Goal: Entertainment & Leisure: Consume media (video, audio)

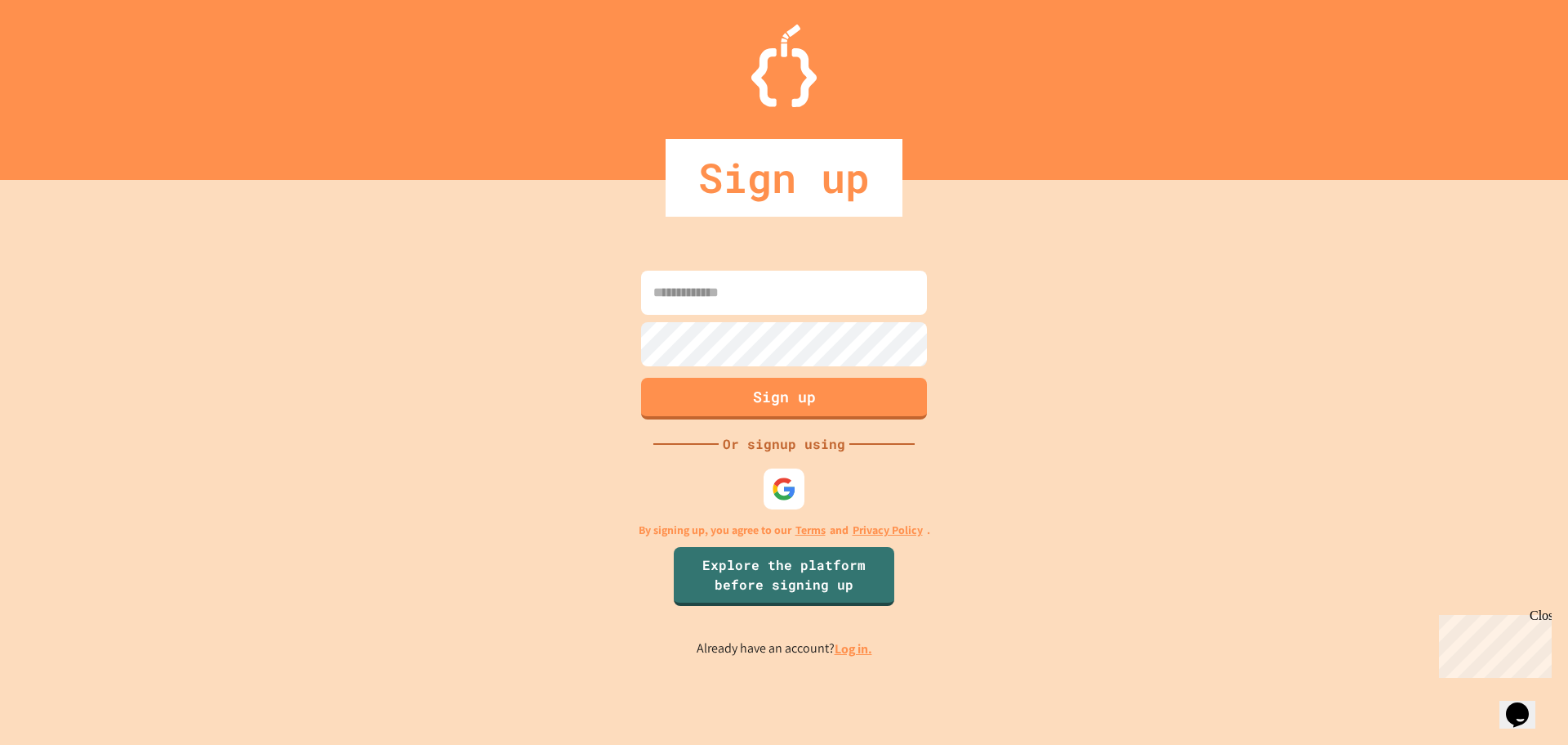
type input "**********"
click at [725, 272] on input "**********" at bounding box center [784, 293] width 286 height 44
click at [784, 389] on button "Sign up" at bounding box center [784, 398] width 286 height 42
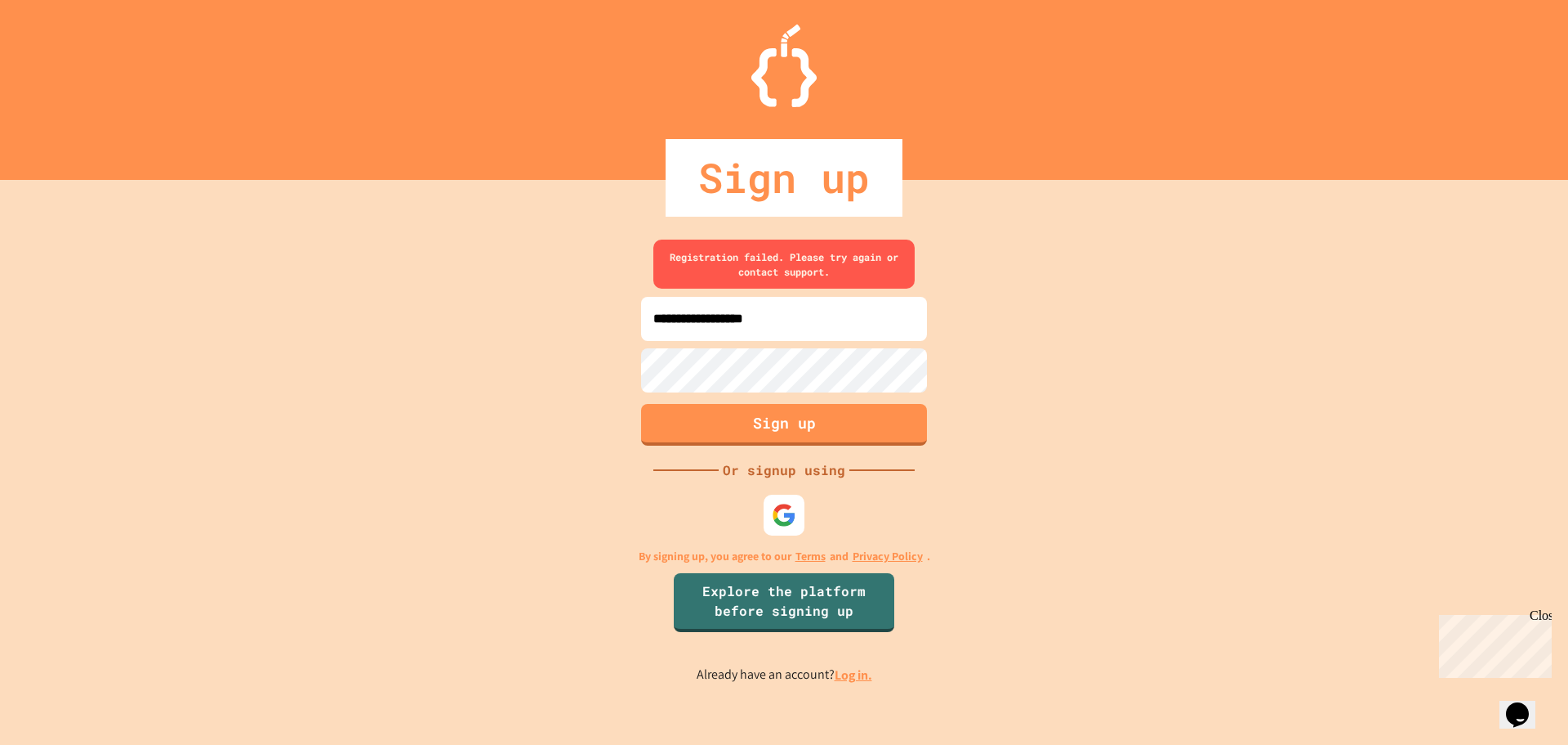
click at [866, 683] on p "Already have an account? Log in." at bounding box center [784, 674] width 176 height 20
click at [864, 675] on link "Log in." at bounding box center [854, 674] width 37 height 17
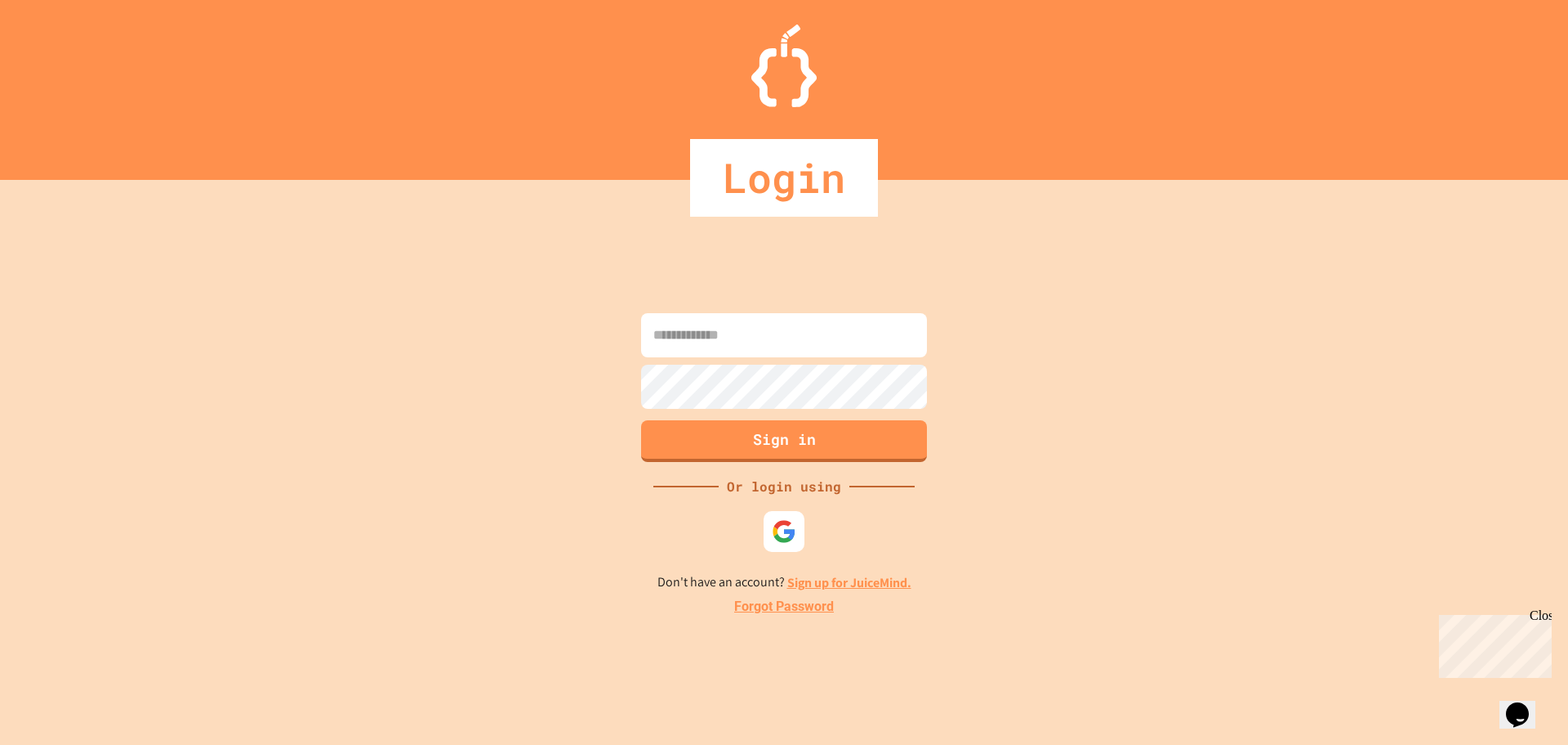
type input "**********"
click at [777, 338] on input "**********" at bounding box center [784, 335] width 286 height 44
click at [782, 433] on button "Sign in" at bounding box center [784, 441] width 286 height 42
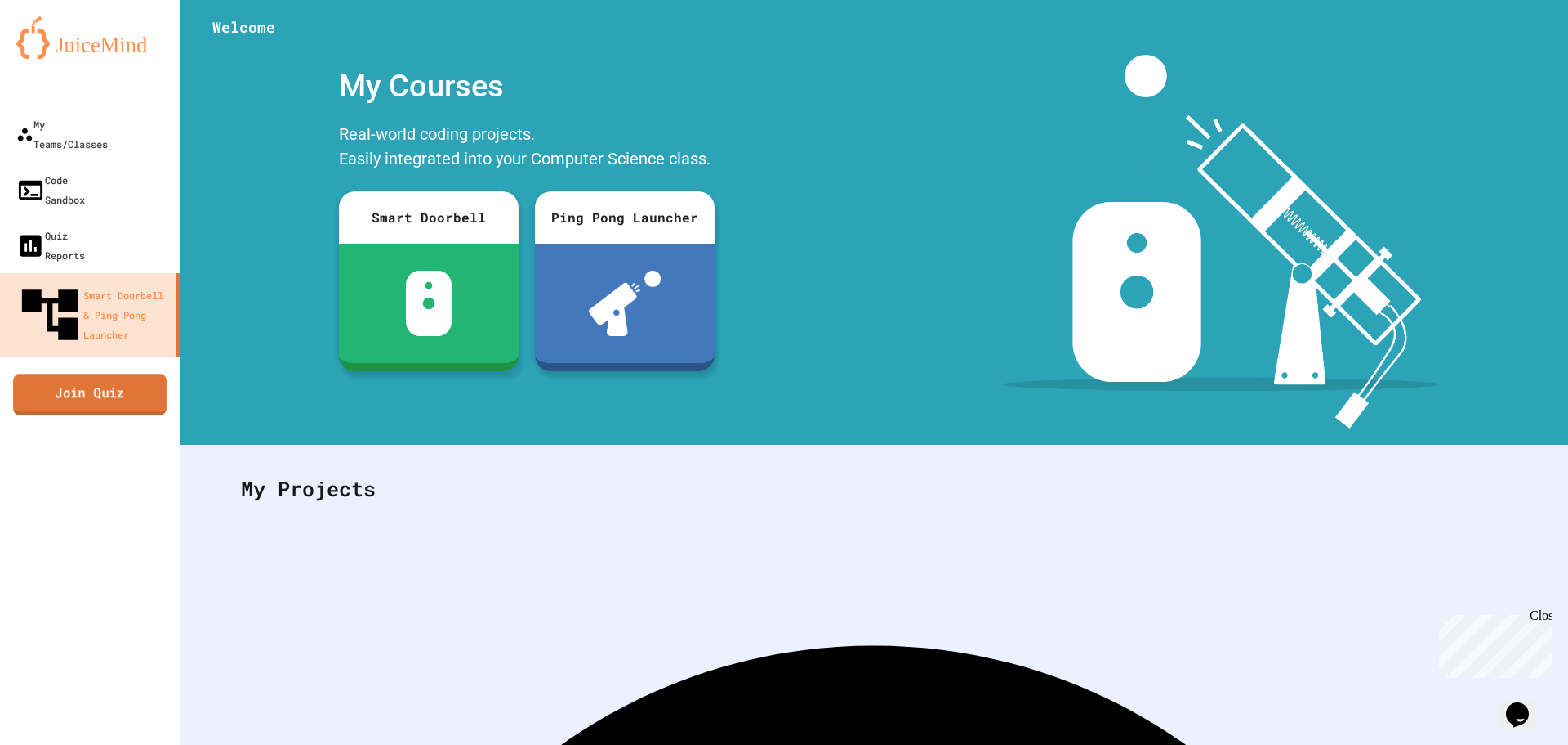
click at [110, 373] on link "Join Quiz" at bounding box center [90, 394] width 153 height 41
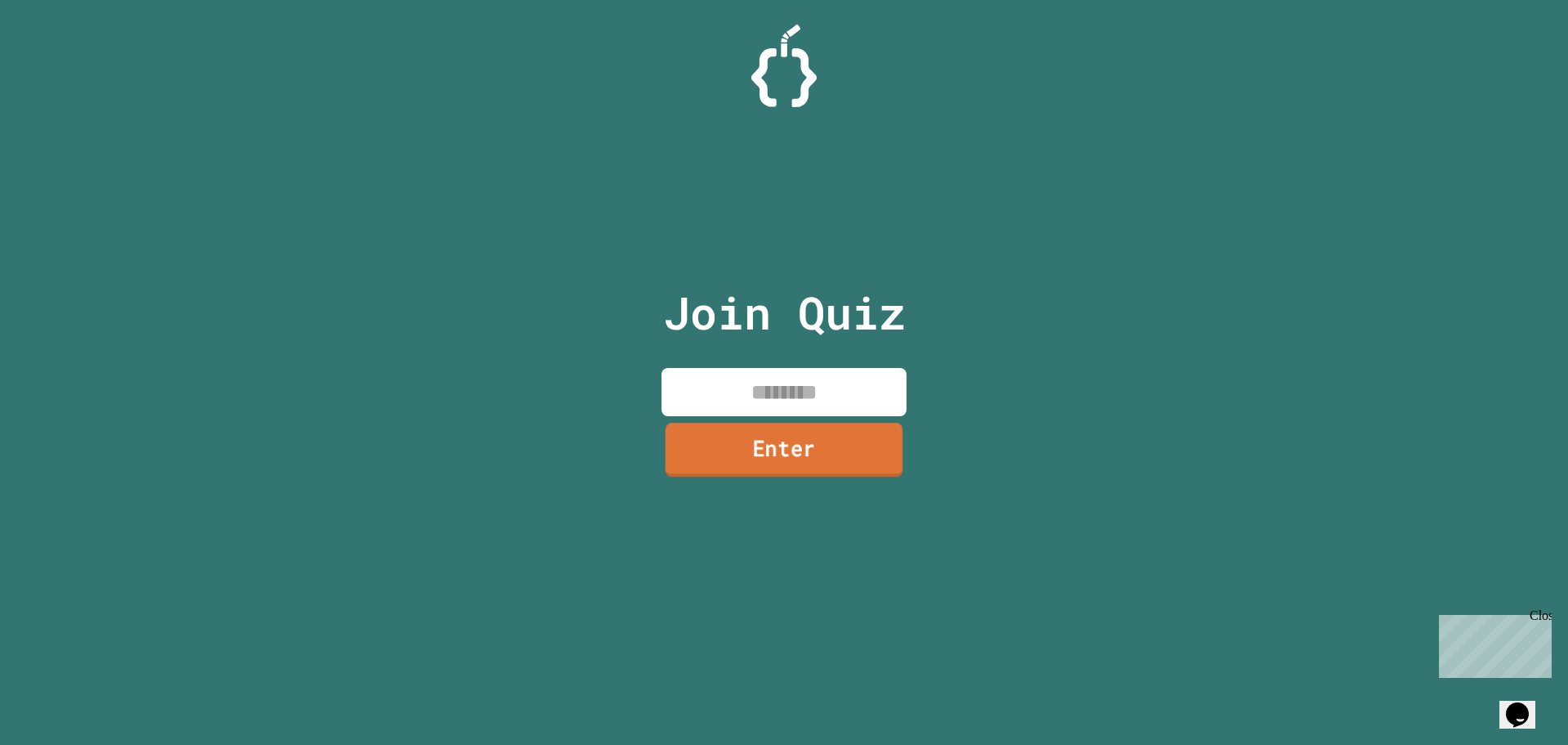
click at [752, 405] on input at bounding box center [784, 392] width 245 height 48
click at [753, 400] on input at bounding box center [784, 392] width 245 height 48
type input "********"
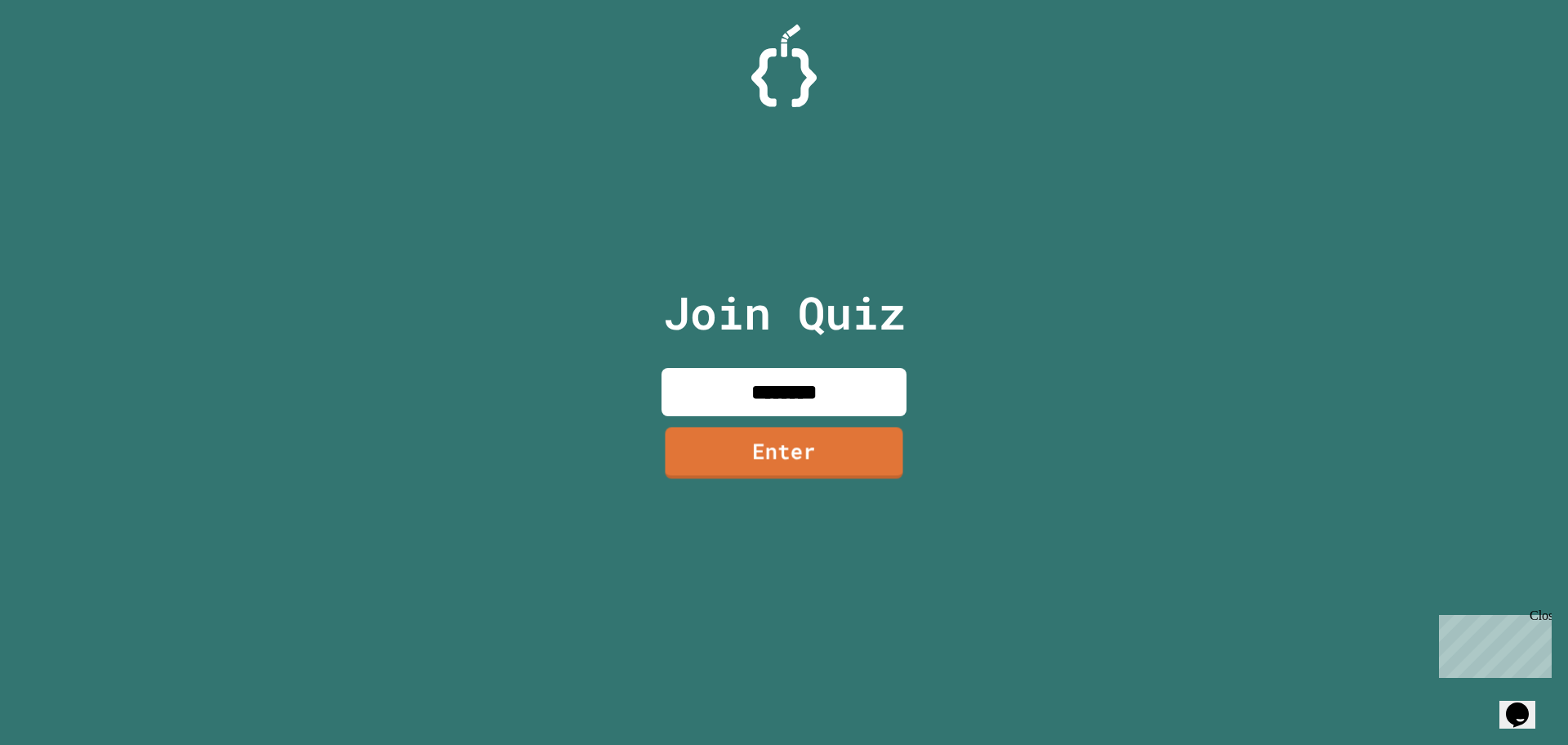
click at [772, 463] on link "Enter" at bounding box center [784, 452] width 238 height 51
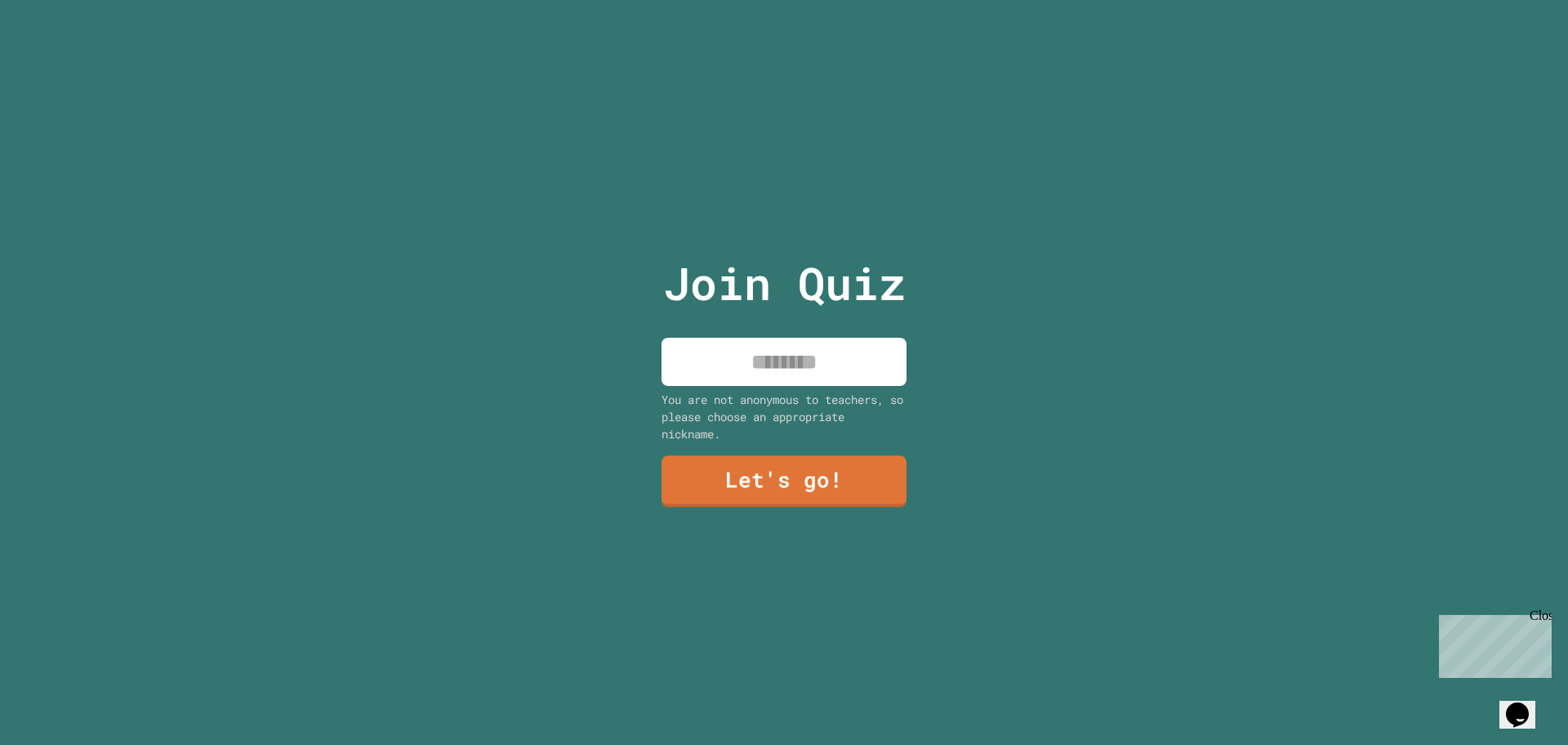
click at [777, 353] on input at bounding box center [784, 362] width 245 height 48
type input "*"
type input "********"
click at [745, 439] on div "Join Quiz ******** You are not anonymous to teachers, so please choose an appro…" at bounding box center [784, 372] width 276 height 745
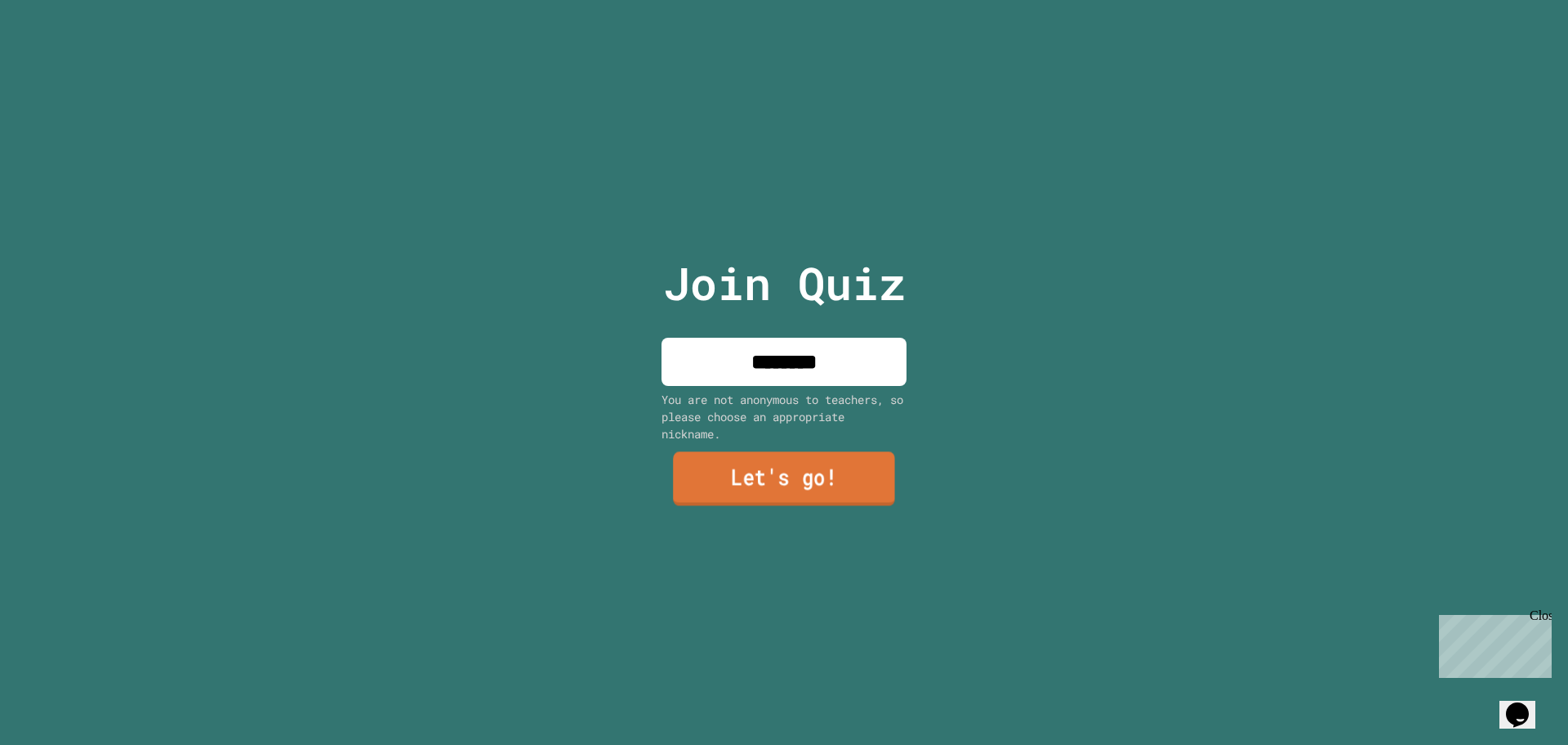
click at [747, 464] on link "Let's go!" at bounding box center [784, 479] width 222 height 54
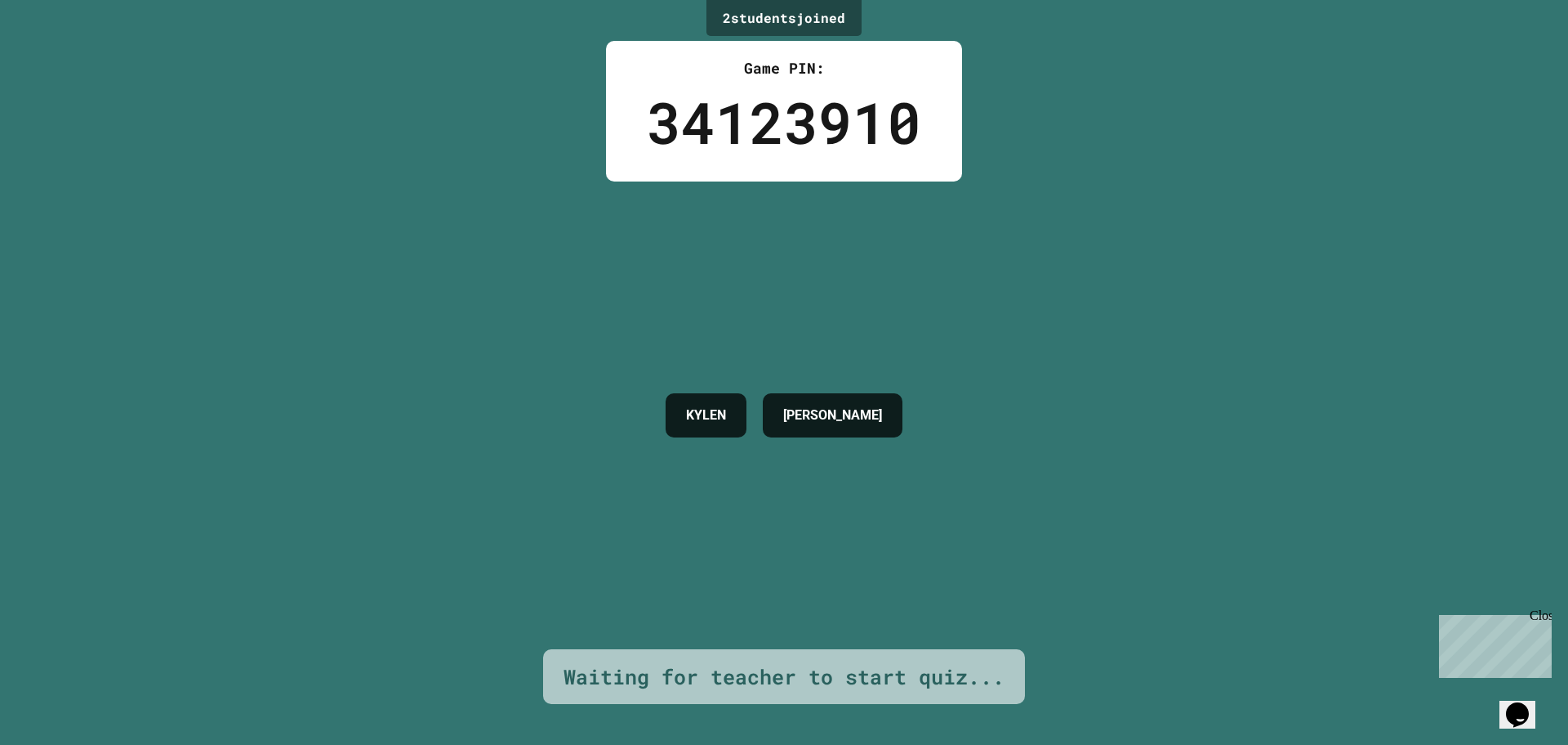
click at [885, 341] on div "[PERSON_NAME]" at bounding box center [784, 415] width 254 height 467
click at [830, 423] on h4 "[PERSON_NAME]" at bounding box center [833, 415] width 99 height 20
click at [846, 344] on div "[PERSON_NAME] [PERSON_NAME]" at bounding box center [784, 415] width 352 height 467
click at [839, 357] on div "[PERSON_NAME] [PERSON_NAME]" at bounding box center [784, 415] width 352 height 467
click at [831, 385] on div "[PERSON_NAME] [PERSON_NAME]" at bounding box center [784, 415] width 352 height 60
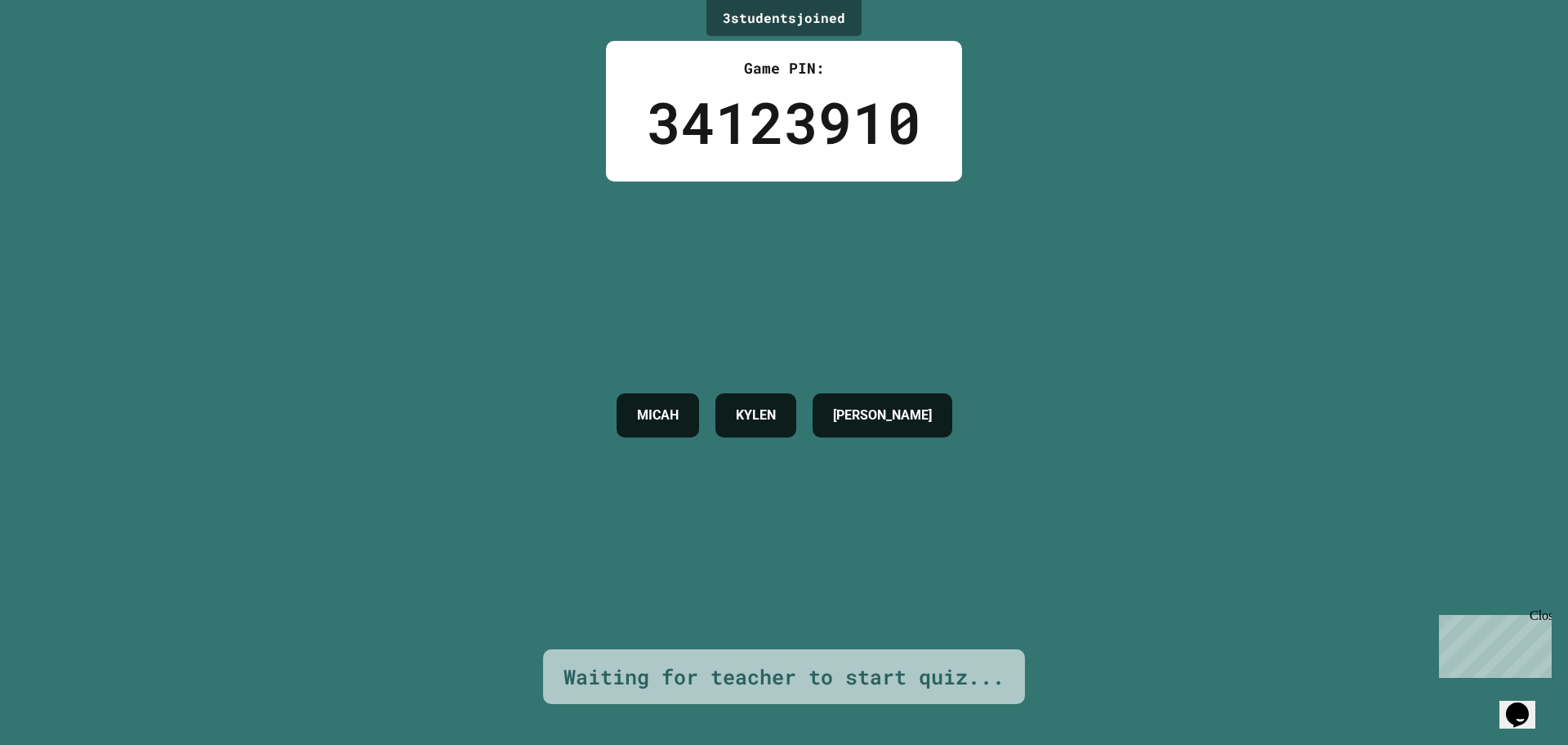
click at [815, 412] on div "[PERSON_NAME] [PERSON_NAME]" at bounding box center [784, 415] width 352 height 60
click at [739, 422] on h4 "KYLEN" at bounding box center [755, 415] width 40 height 20
click at [738, 422] on h4 "KYLEN" at bounding box center [755, 415] width 40 height 20
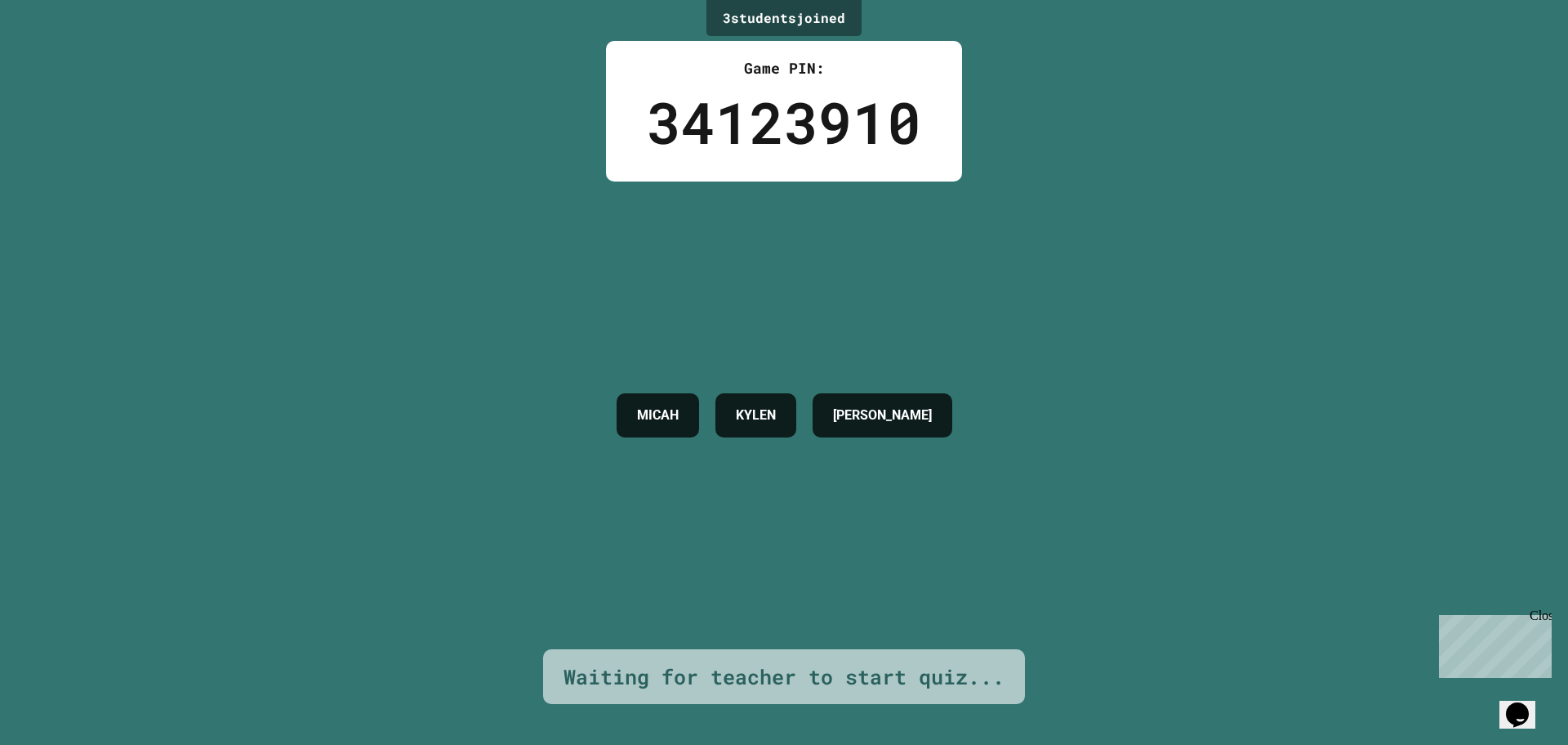
click at [859, 405] on h4 "[PERSON_NAME]" at bounding box center [883, 415] width 99 height 20
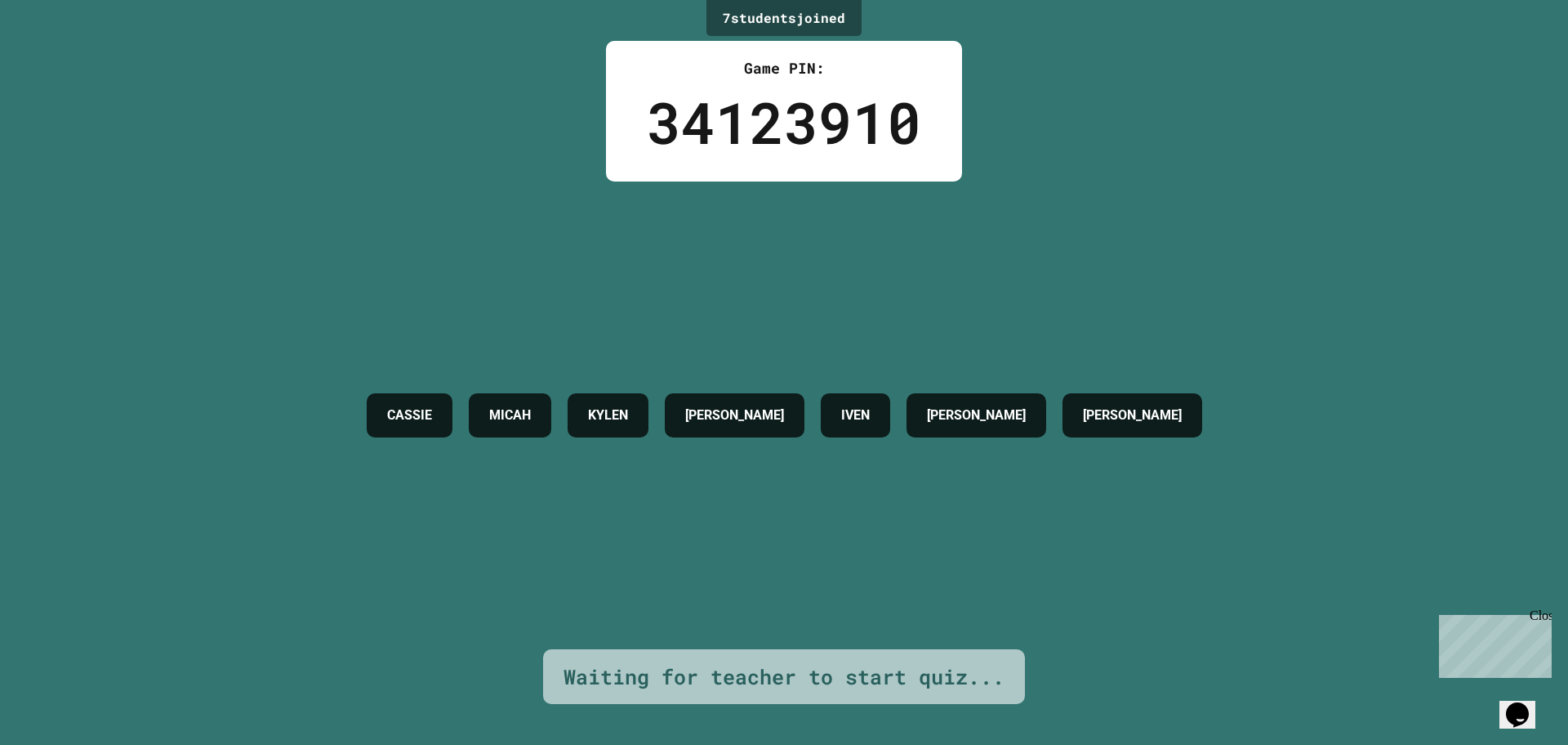
click at [612, 435] on div "KYLEN" at bounding box center [607, 415] width 81 height 44
click at [724, 393] on div "[PERSON_NAME]" at bounding box center [735, 415] width 140 height 44
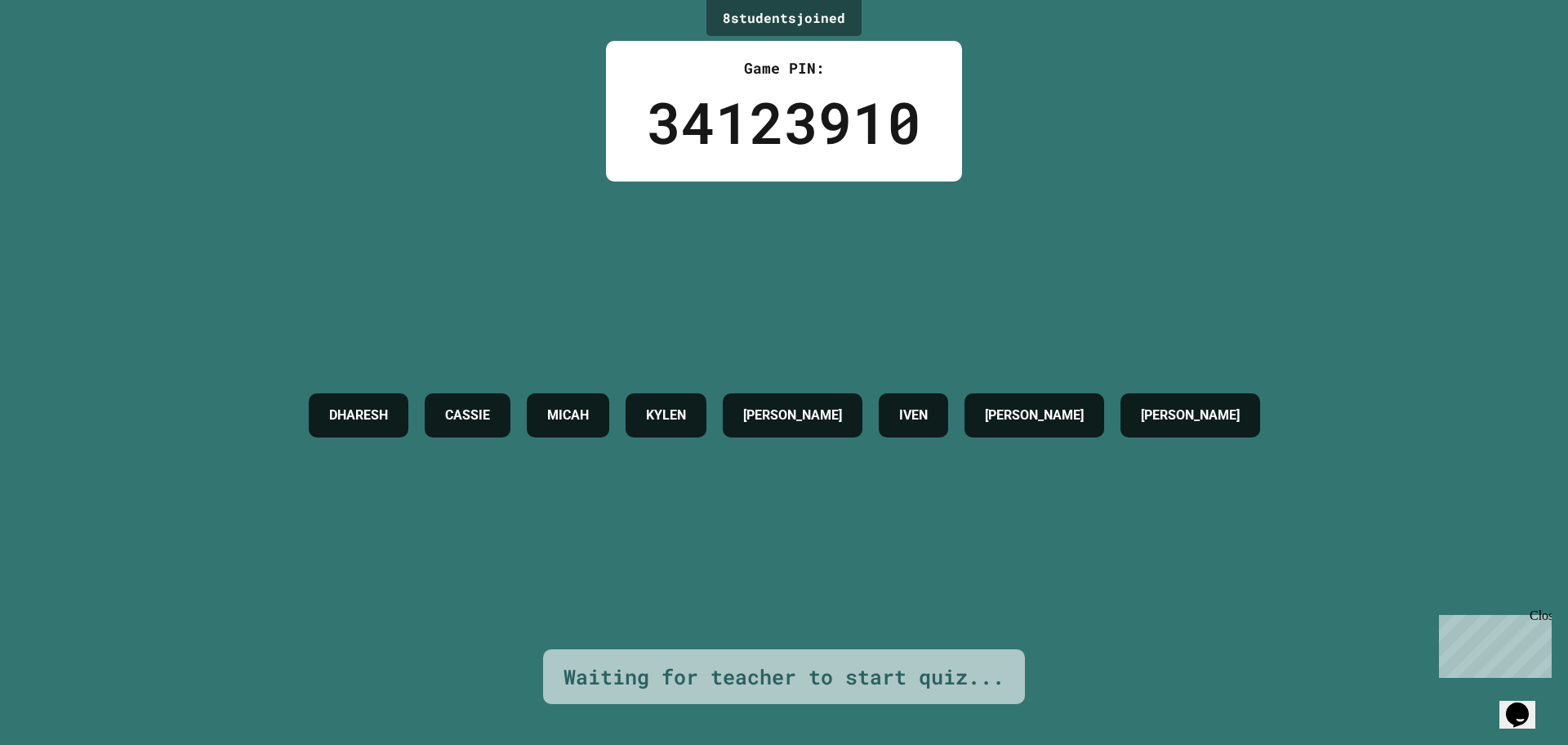
drag, startPoint x: 443, startPoint y: 246, endPoint x: 455, endPoint y: 240, distance: 13.4
click at [447, 248] on div "DHARESH [PERSON_NAME] [PERSON_NAME] [PERSON_NAME] [PERSON_NAME]" at bounding box center [784, 415] width 968 height 467
drag, startPoint x: 558, startPoint y: 247, endPoint x: 535, endPoint y: 255, distance: 24.4
click at [558, 247] on div "DHARESH [PERSON_NAME] [PERSON_NAME] [PERSON_NAME] [PERSON_NAME]" at bounding box center [784, 415] width 968 height 467
drag, startPoint x: 535, startPoint y: 255, endPoint x: 494, endPoint y: 266, distance: 42.4
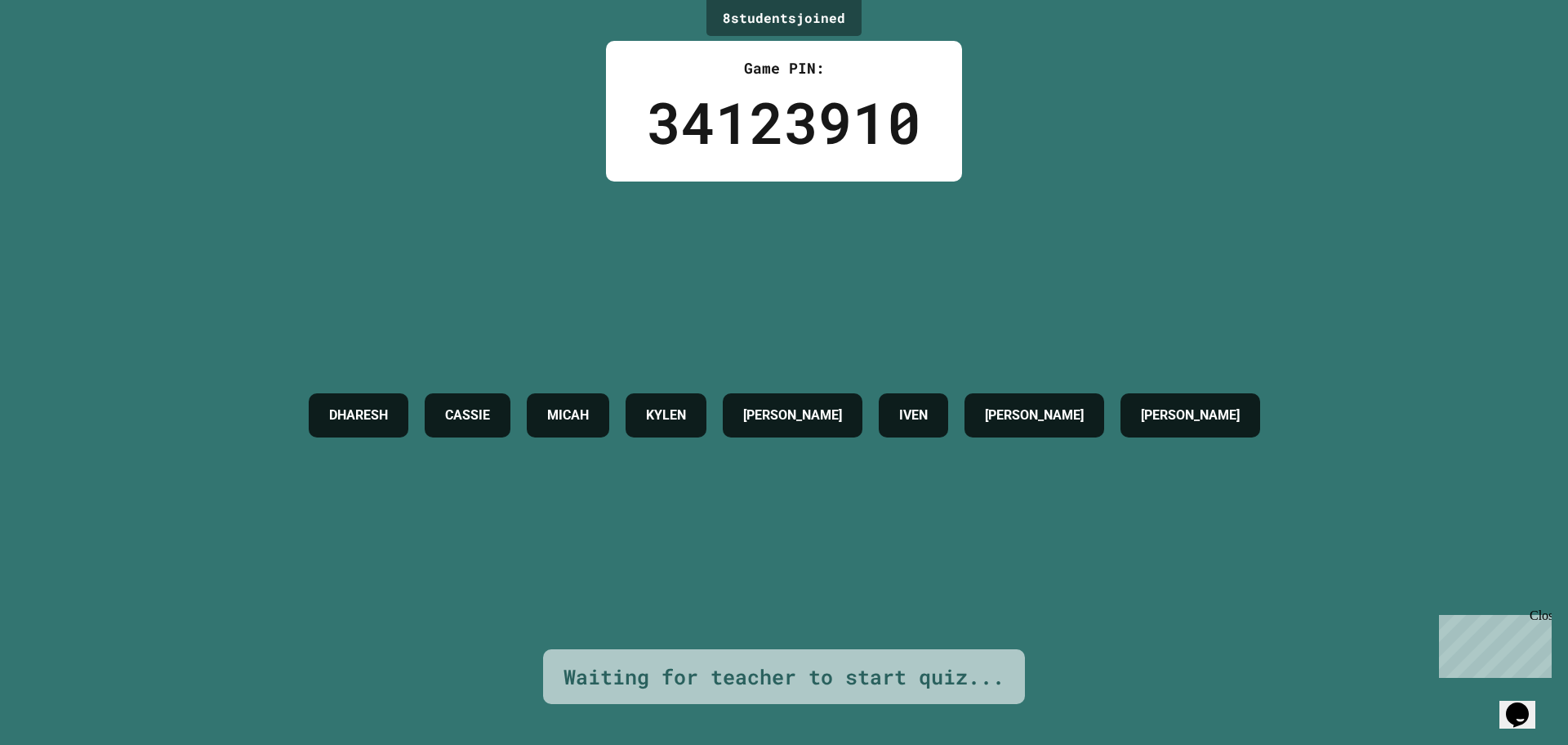
click at [513, 267] on div "DHARESH [PERSON_NAME] [PERSON_NAME] [PERSON_NAME] [PERSON_NAME]" at bounding box center [784, 415] width 968 height 467
click at [474, 268] on div "DHARESH [PERSON_NAME] [PERSON_NAME] [PERSON_NAME] [PERSON_NAME]" at bounding box center [784, 415] width 968 height 467
click at [450, 272] on div "DHARESH [PERSON_NAME] [PERSON_NAME] [PERSON_NAME] [PERSON_NAME]" at bounding box center [784, 415] width 968 height 467
click at [449, 274] on div "DHARESH [PERSON_NAME] [PERSON_NAME] [PERSON_NAME] [PERSON_NAME]" at bounding box center [784, 415] width 968 height 467
click at [429, 267] on div "DHARESH [PERSON_NAME] [PERSON_NAME] [PERSON_NAME] [PERSON_NAME]" at bounding box center [784, 415] width 968 height 467
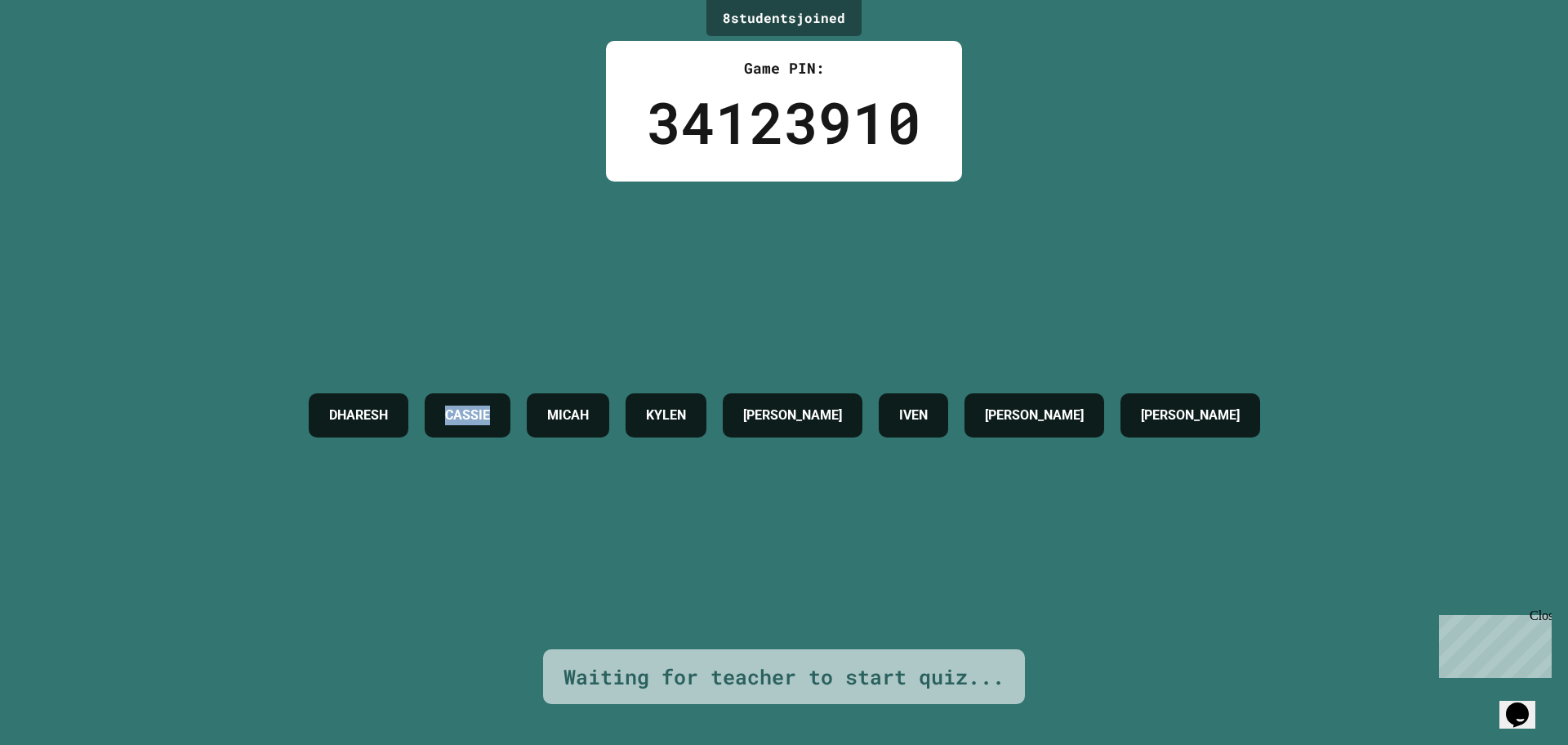
click at [429, 267] on div "DHARESH [PERSON_NAME] [PERSON_NAME] [PERSON_NAME] [PERSON_NAME]" at bounding box center [784, 415] width 968 height 467
drag, startPoint x: 429, startPoint y: 267, endPoint x: 353, endPoint y: 506, distance: 250.8
click at [361, 473] on div "DHARESH [PERSON_NAME] [PERSON_NAME] [PERSON_NAME] [PERSON_NAME]" at bounding box center [784, 415] width 968 height 467
click at [425, 431] on div "CASSIE" at bounding box center [467, 415] width 86 height 44
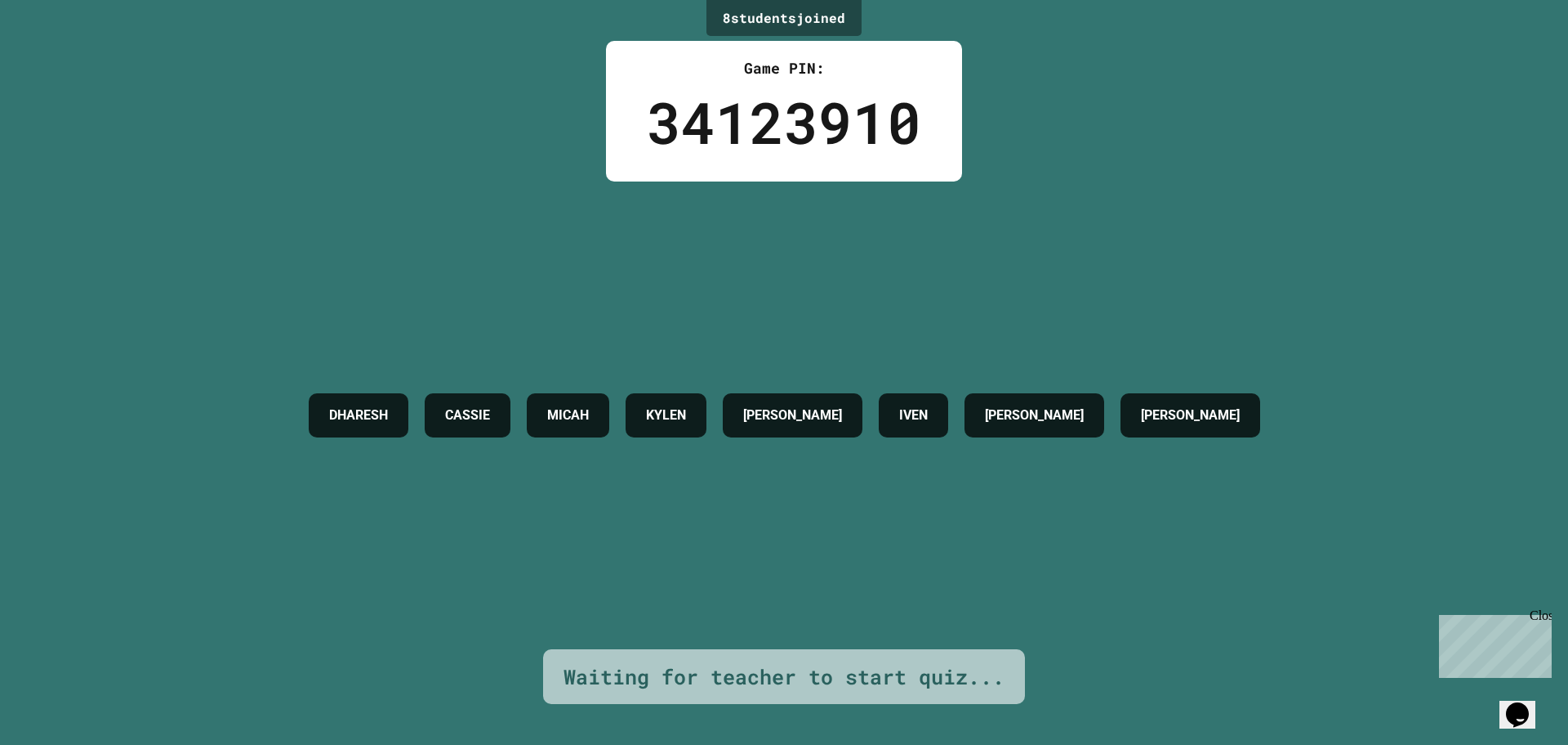
click at [464, 385] on div "DHARESH [PERSON_NAME] [PERSON_NAME] [PERSON_NAME] [PERSON_NAME]" at bounding box center [784, 415] width 968 height 60
click at [468, 405] on h4 "CASSIE" at bounding box center [467, 415] width 45 height 20
click at [470, 405] on h4 "CASSIE" at bounding box center [467, 415] width 45 height 20
click at [470, 407] on h4 "CASSIE" at bounding box center [467, 415] width 45 height 20
click at [471, 420] on h4 "CASSIE" at bounding box center [467, 415] width 45 height 20
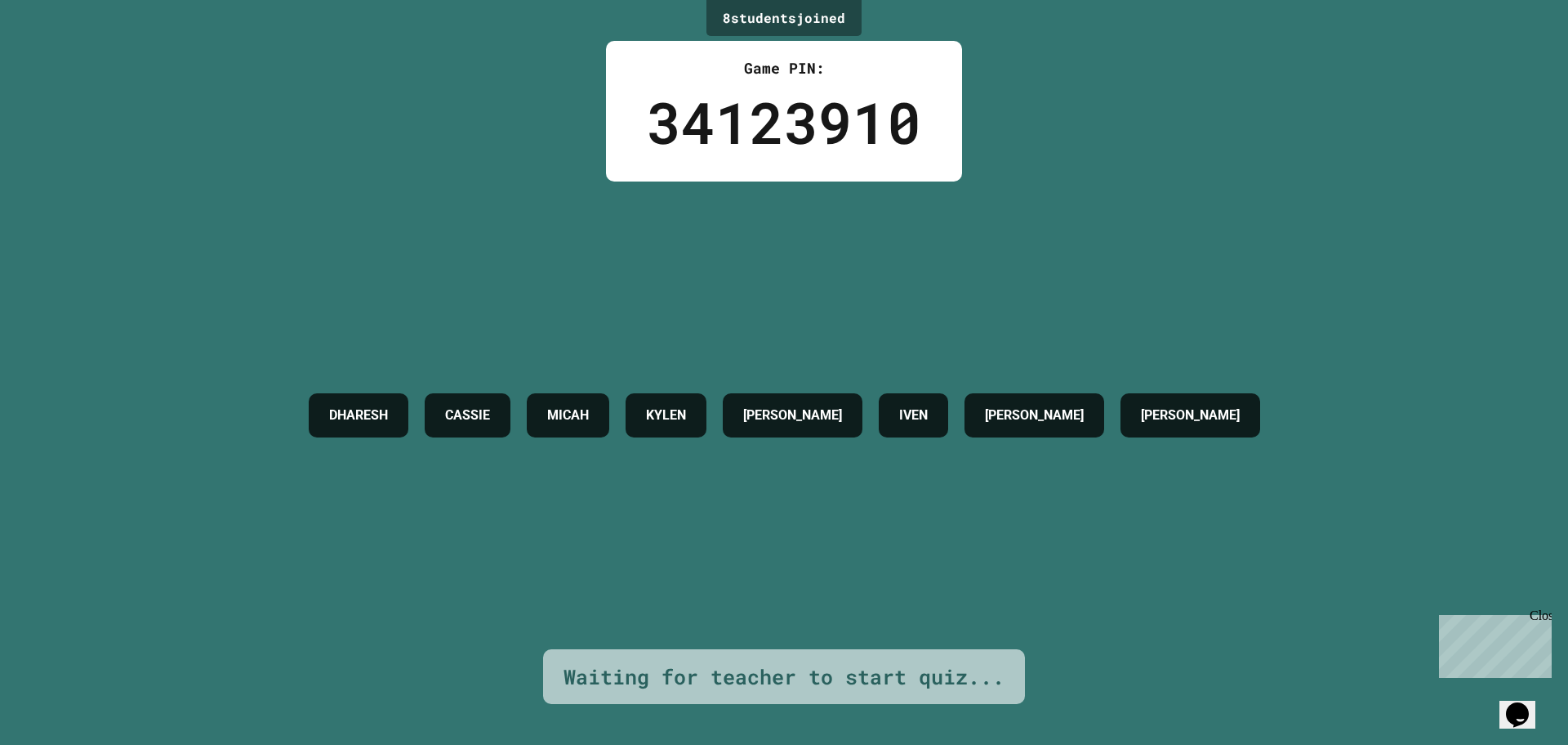
click at [471, 420] on h4 "CASSIE" at bounding box center [467, 415] width 45 height 20
click at [471, 420] on h4 "CASSIE" at bounding box center [467, 415] width 45 height 20
click at [922, 396] on div "DHARESH [PERSON_NAME] [PERSON_NAME] [PERSON_NAME] [PERSON_NAME]" at bounding box center [784, 415] width 968 height 60
click at [948, 417] on div "IVEN" at bounding box center [914, 415] width 69 height 44
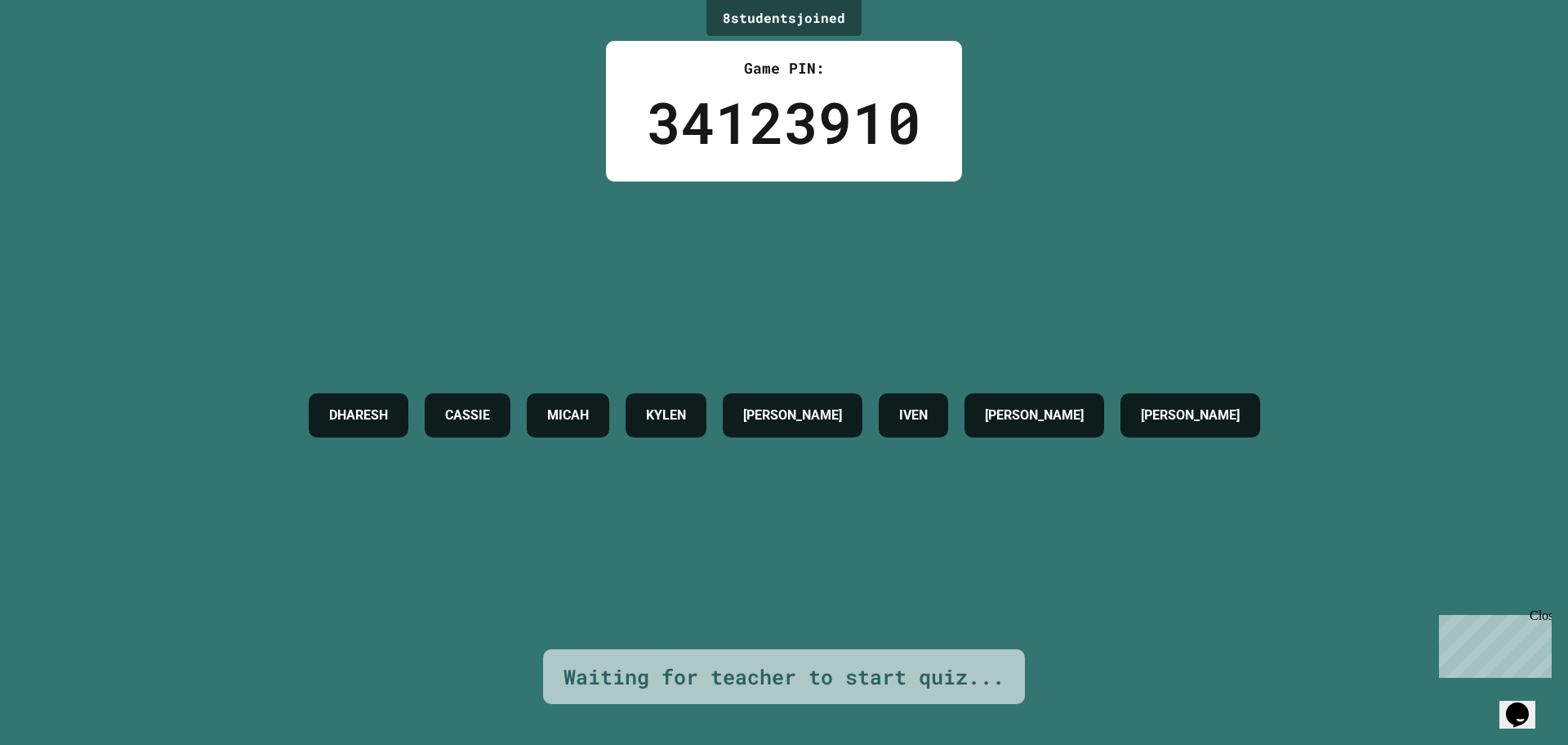
click at [948, 417] on div "IVEN" at bounding box center [914, 415] width 69 height 44
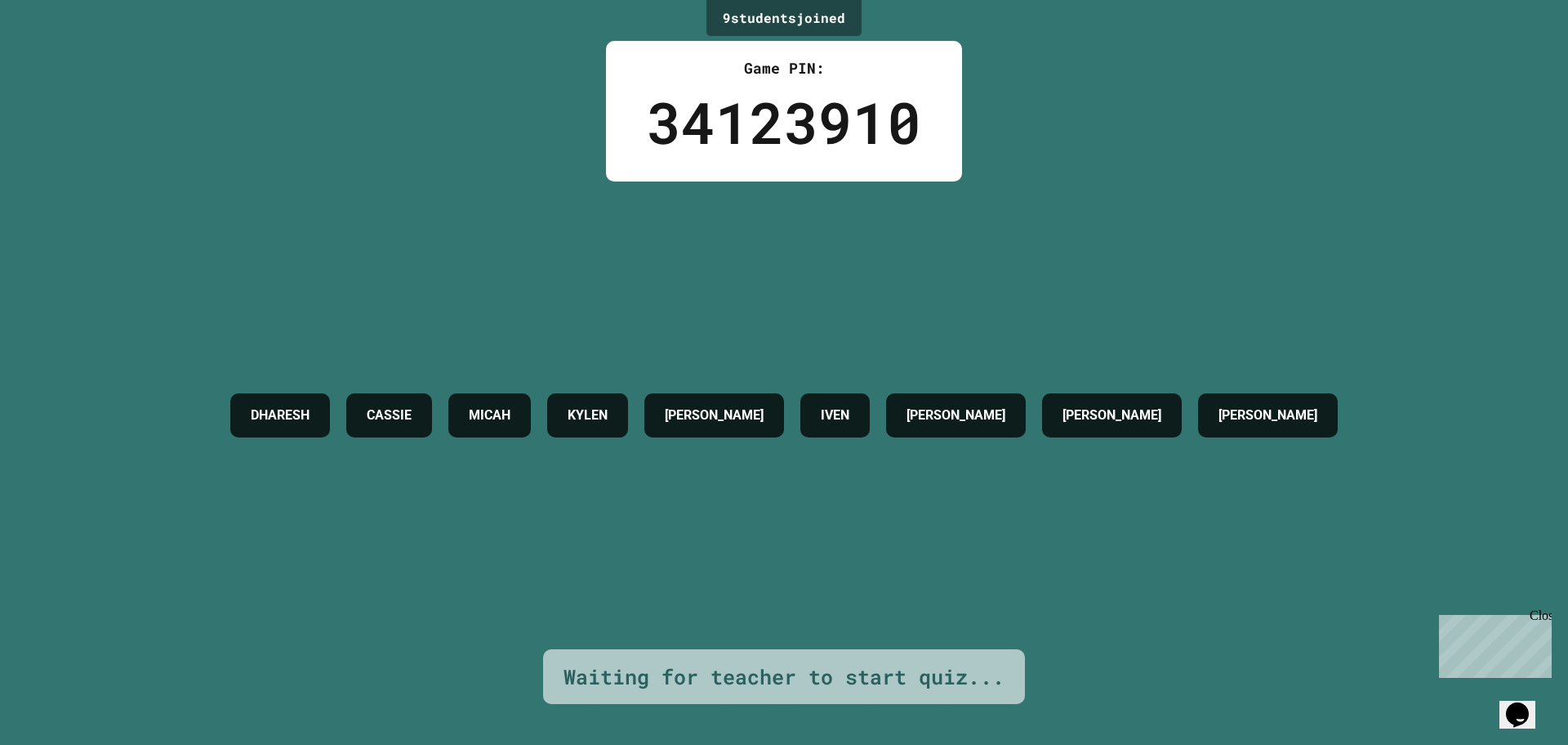
click at [505, 405] on h4 "MICAH" at bounding box center [489, 415] width 42 height 20
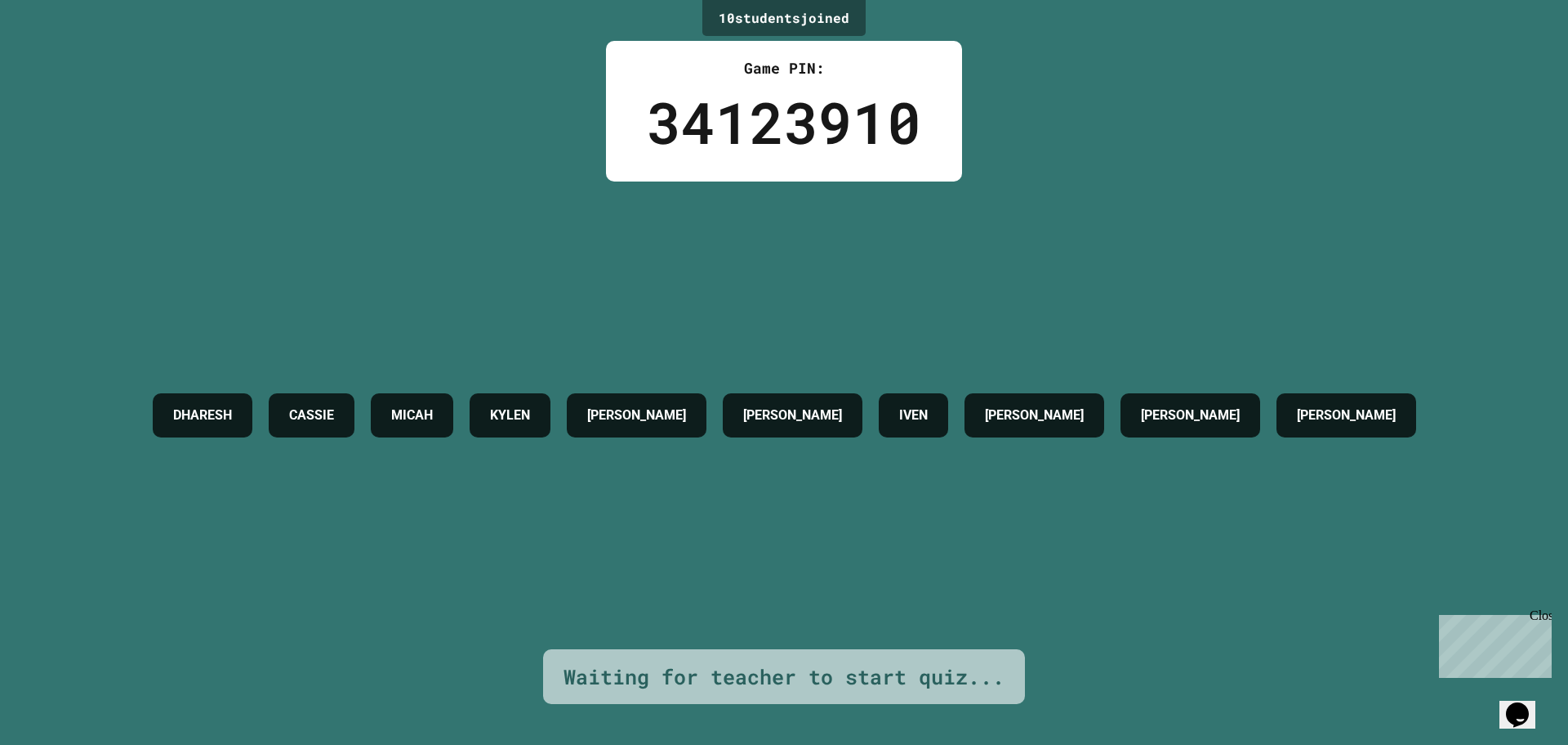
click at [391, 106] on div "10 student s joined Game PIN: 34123910 [PERSON_NAME] [PERSON_NAME] [PERSON_NAME…" at bounding box center [784, 372] width 1568 height 745
click at [558, 117] on div "10 student s joined Game PIN: 34123910 [PERSON_NAME] [PERSON_NAME] [PERSON_NAME…" at bounding box center [784, 372] width 1568 height 745
click at [606, 261] on div "DHARESH [PERSON_NAME] [PERSON_NAME] [PERSON_NAME] [PERSON_NAME] [PERSON_NAME]" at bounding box center [784, 415] width 1280 height 467
click at [578, 272] on div "DHARESH [PERSON_NAME] [PERSON_NAME] [PERSON_NAME] [PERSON_NAME] [PERSON_NAME]" at bounding box center [784, 415] width 1280 height 467
click at [679, 224] on div "DHARESH [PERSON_NAME] [PERSON_NAME] [PERSON_NAME] [PERSON_NAME] [PERSON_NAME]" at bounding box center [784, 415] width 1280 height 467
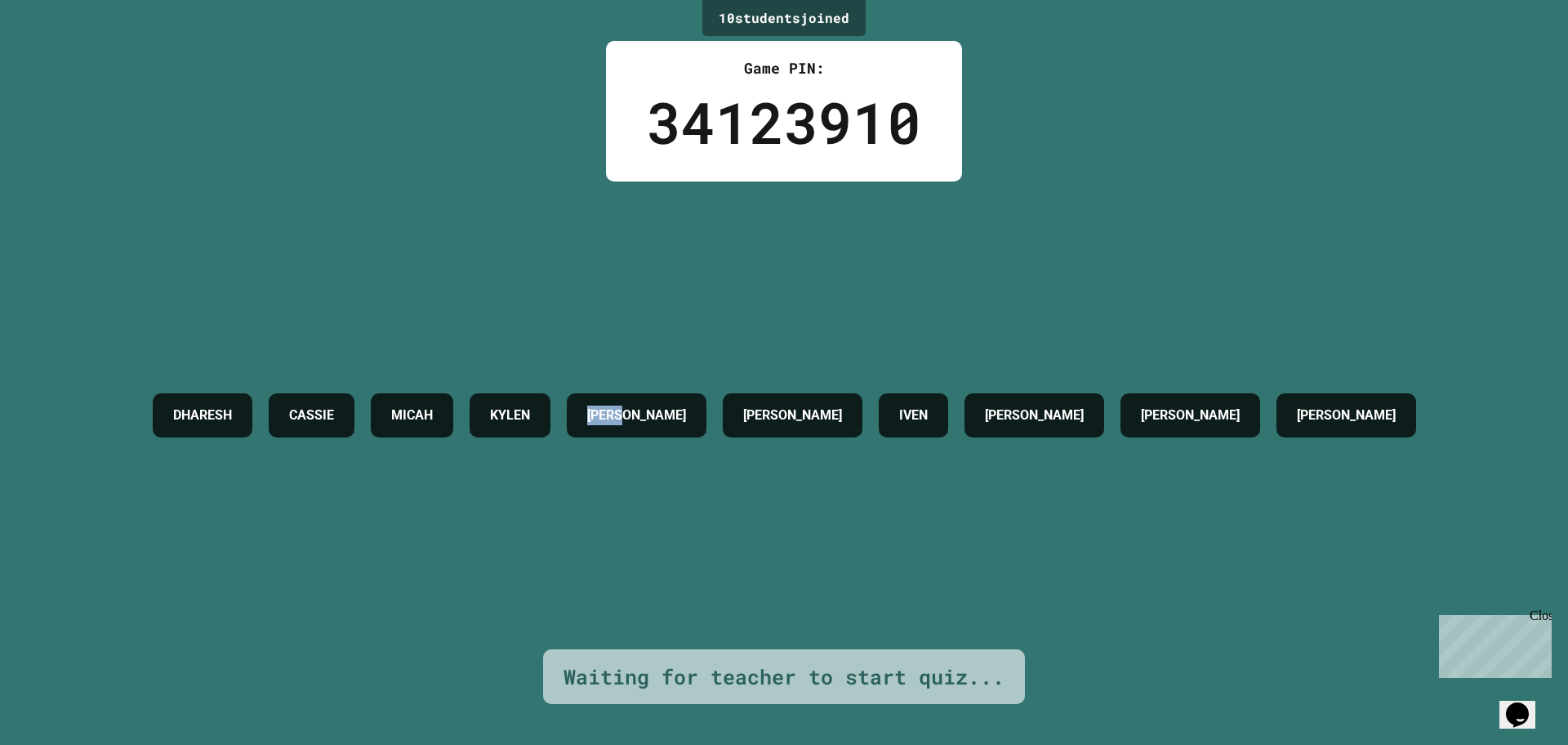
click at [679, 224] on div "DHARESH [PERSON_NAME] [PERSON_NAME] [PERSON_NAME] [PERSON_NAME] [PERSON_NAME]" at bounding box center [784, 415] width 1280 height 467
click at [723, 139] on div "34123910" at bounding box center [784, 122] width 275 height 86
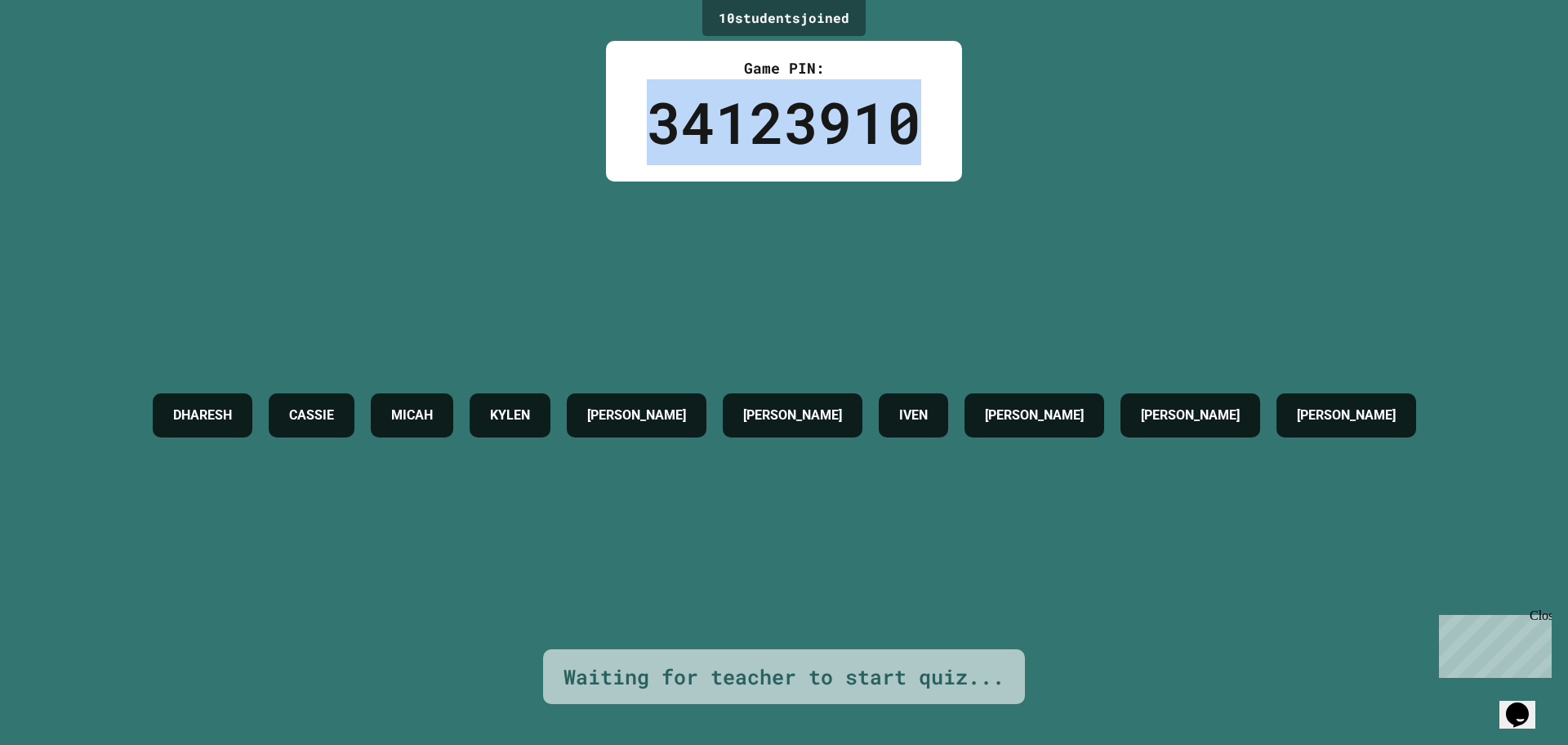
click at [723, 139] on div "34123910" at bounding box center [784, 122] width 275 height 86
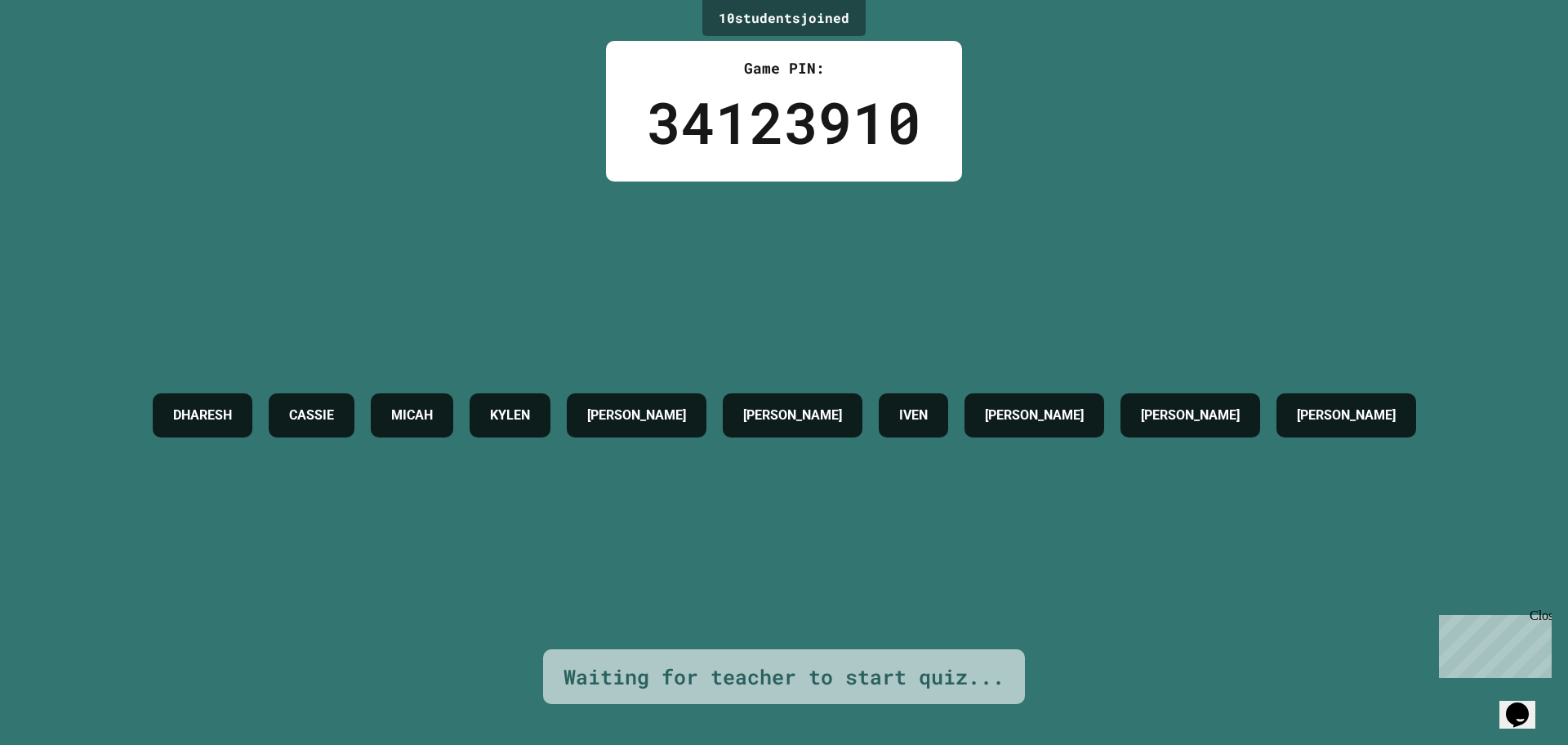
click at [723, 139] on div "34123910" at bounding box center [784, 122] width 275 height 86
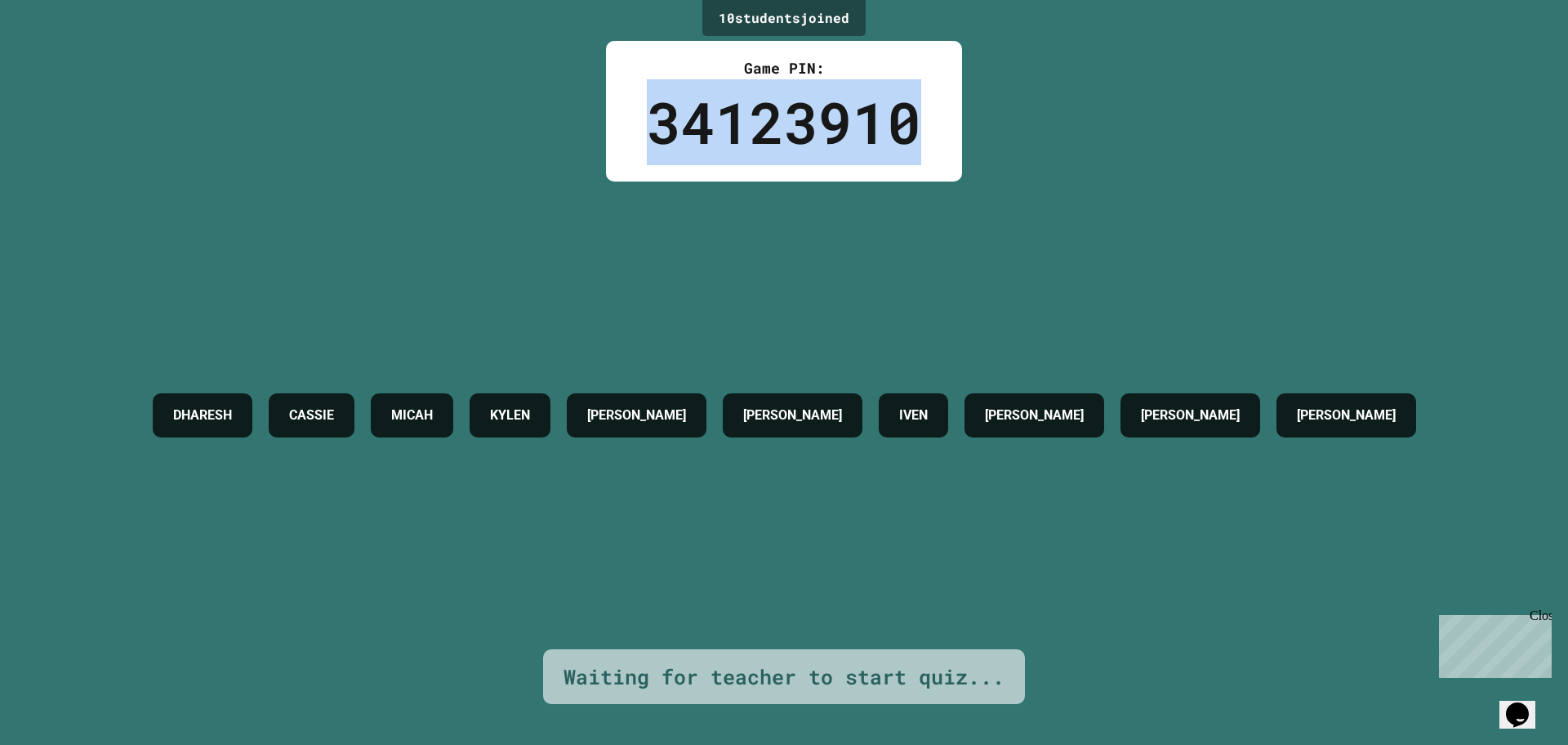
click at [723, 139] on div "34123910" at bounding box center [784, 122] width 275 height 86
click at [946, 164] on div "Game PIN: 34123910" at bounding box center [784, 111] width 356 height 141
drag, startPoint x: 940, startPoint y: 139, endPoint x: 649, endPoint y: 122, distance: 291.5
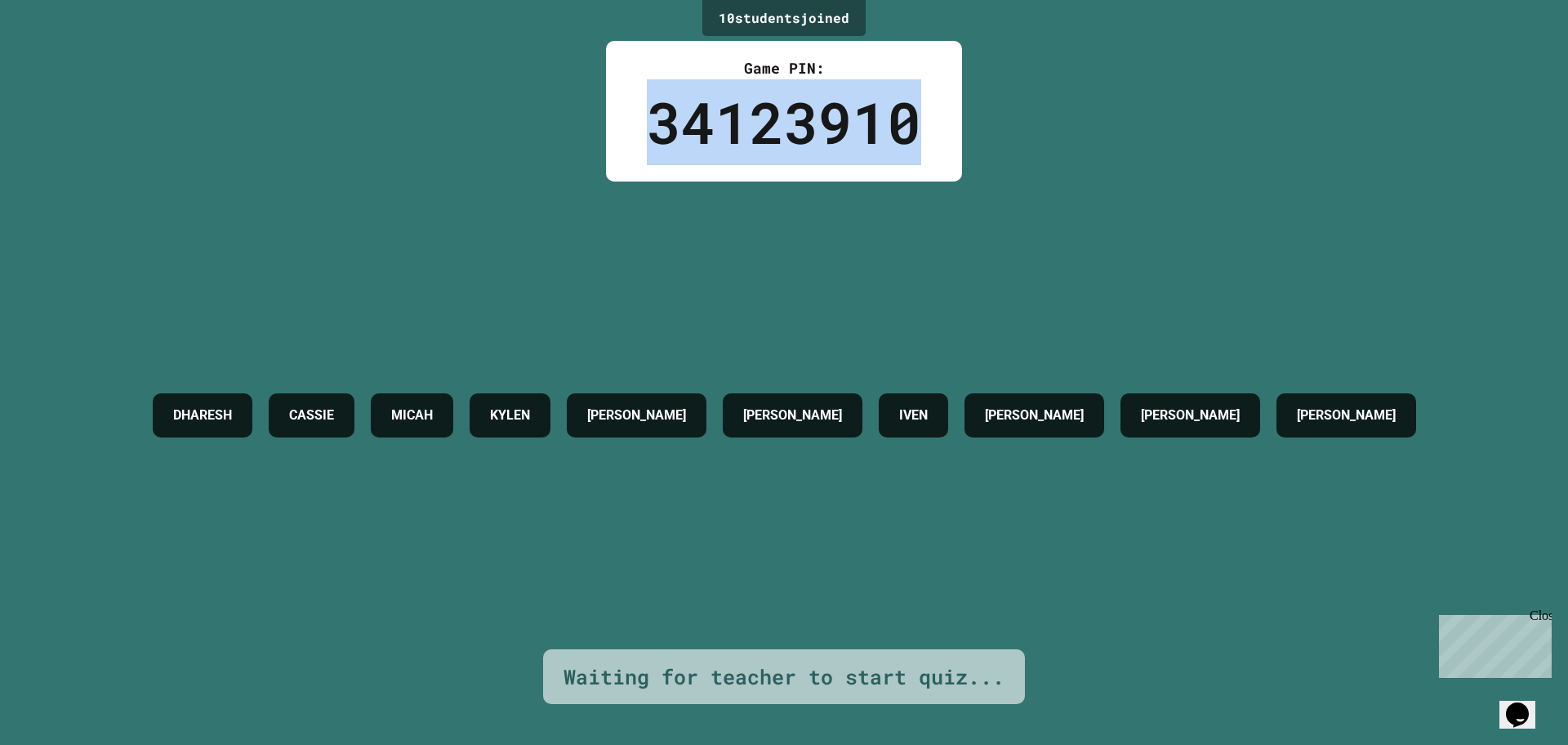
click at [649, 122] on div "Game PIN: 34123910" at bounding box center [784, 111] width 356 height 141
click at [649, 122] on div "34123910" at bounding box center [784, 122] width 275 height 86
drag, startPoint x: 649, startPoint y: 122, endPoint x: 702, endPoint y: 132, distance: 53.9
click at [702, 132] on div "34123910" at bounding box center [784, 122] width 275 height 86
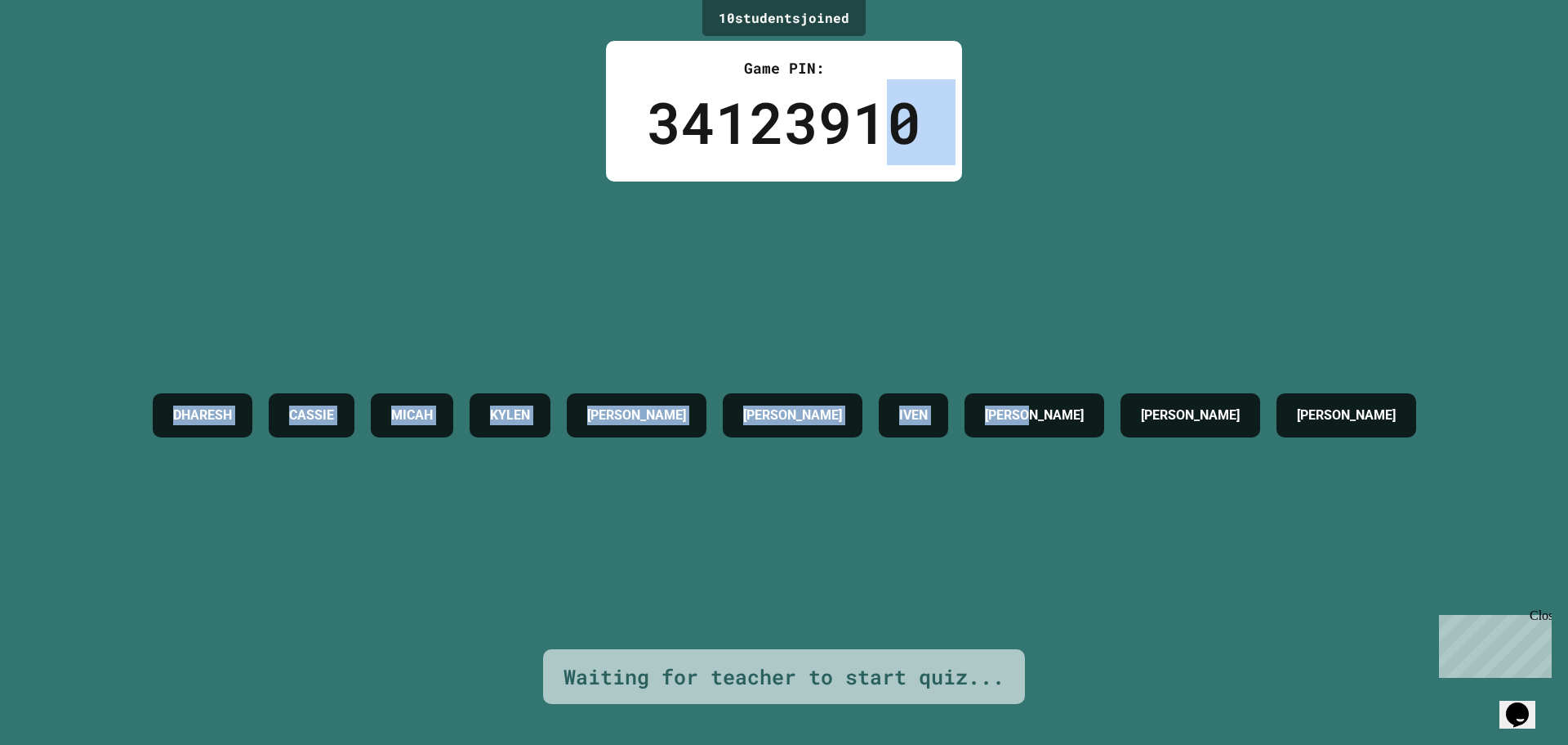
drag, startPoint x: 1121, startPoint y: 153, endPoint x: 854, endPoint y: 148, distance: 267.0
click at [855, 148] on div "10 student s joined Game PIN: 34123910 [PERSON_NAME] [PERSON_NAME] [PERSON_NAME…" at bounding box center [784, 372] width 1568 height 745
click at [853, 146] on div "34123910" at bounding box center [784, 122] width 275 height 86
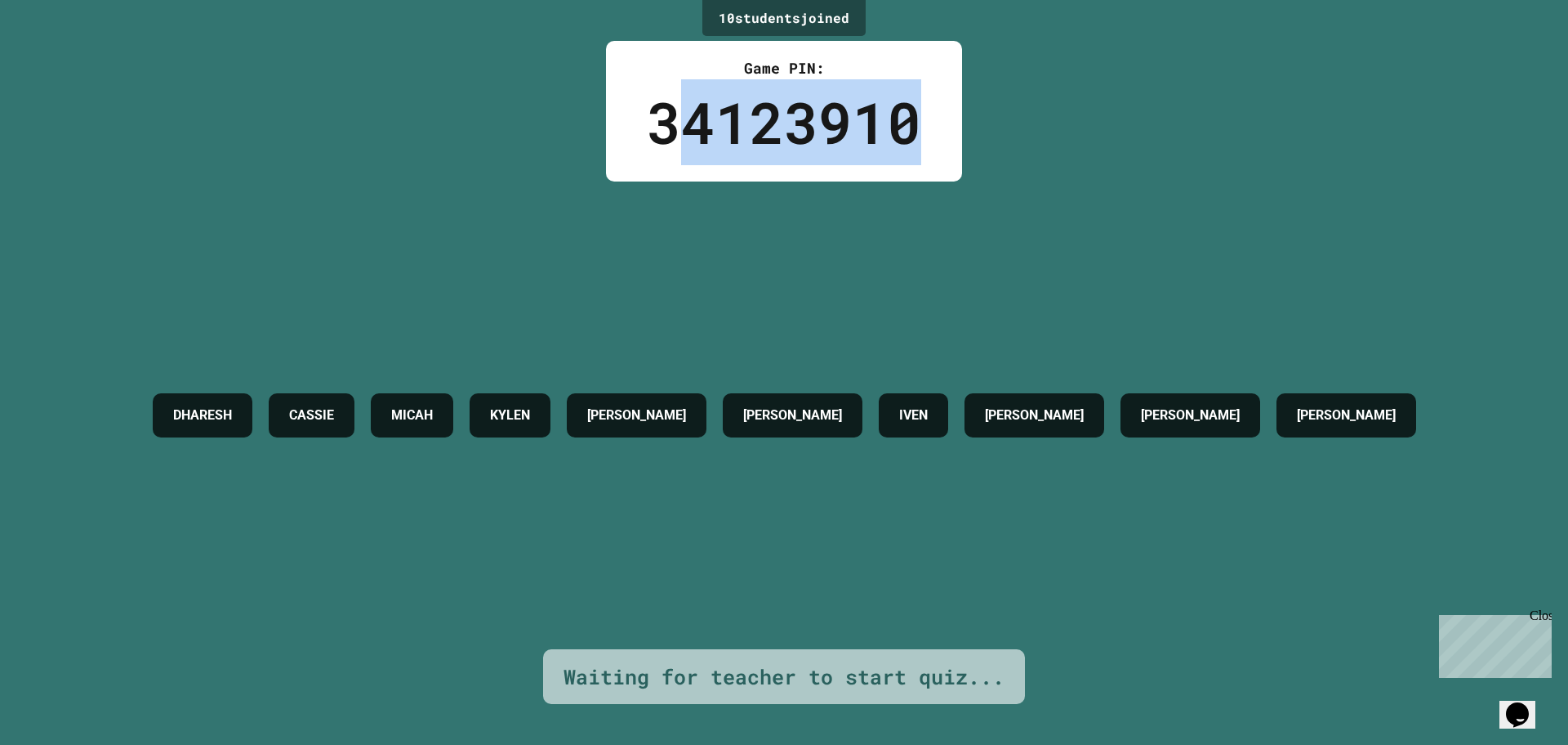
drag, startPoint x: 913, startPoint y: 120, endPoint x: 688, endPoint y: 107, distance: 225.4
click at [688, 107] on div "34123910" at bounding box center [784, 122] width 275 height 86
drag, startPoint x: 688, startPoint y: 107, endPoint x: 954, endPoint y: 153, distance: 269.9
click at [822, 129] on div "34123910" at bounding box center [784, 122] width 275 height 86
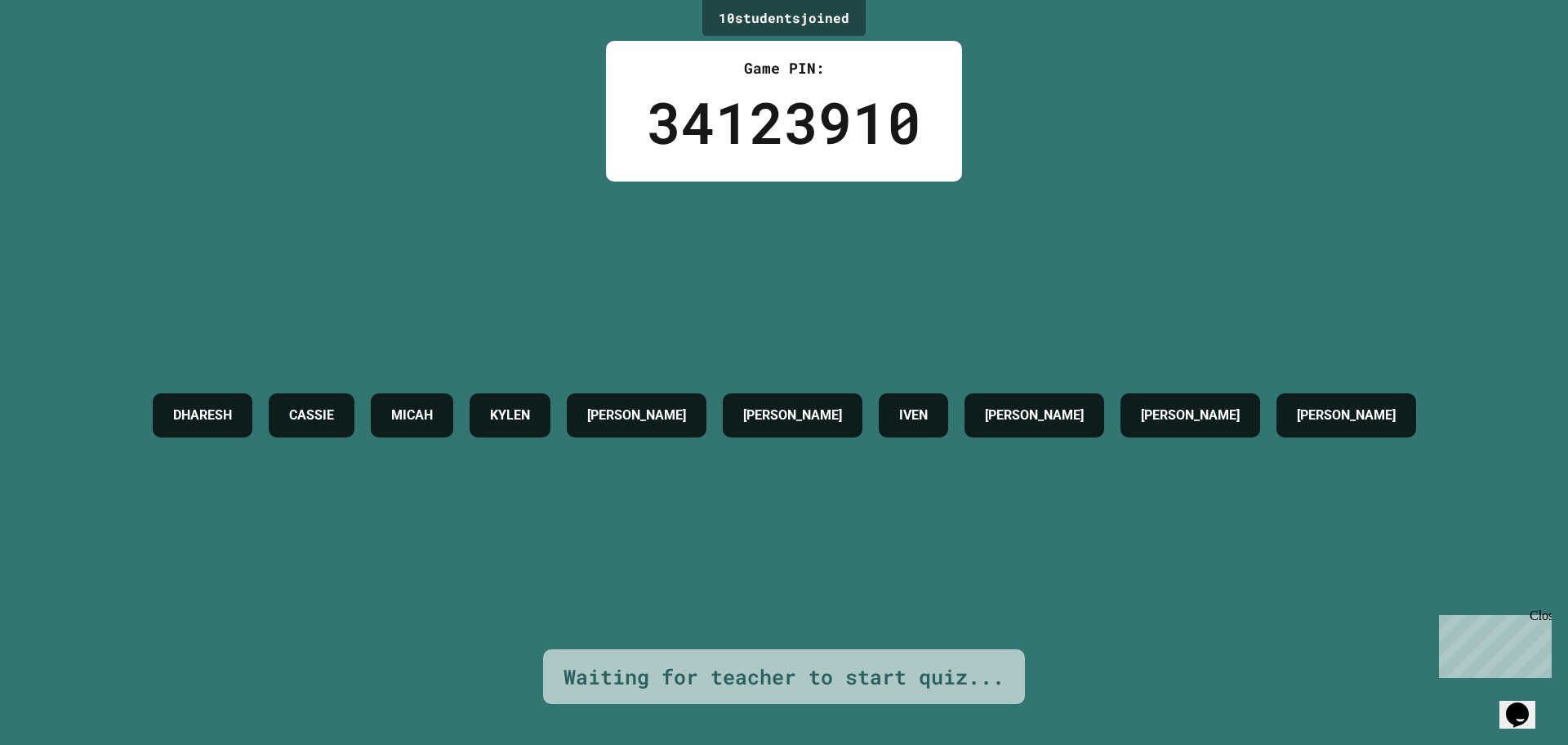
click at [981, 156] on div "10 student s joined Game PIN: 34123910 [PERSON_NAME] [PERSON_NAME] [PERSON_NAME…" at bounding box center [784, 372] width 1568 height 745
drag, startPoint x: 940, startPoint y: 115, endPoint x: 868, endPoint y: 119, distance: 72.1
click at [868, 119] on div "Game PIN: 34123910" at bounding box center [784, 111] width 356 height 141
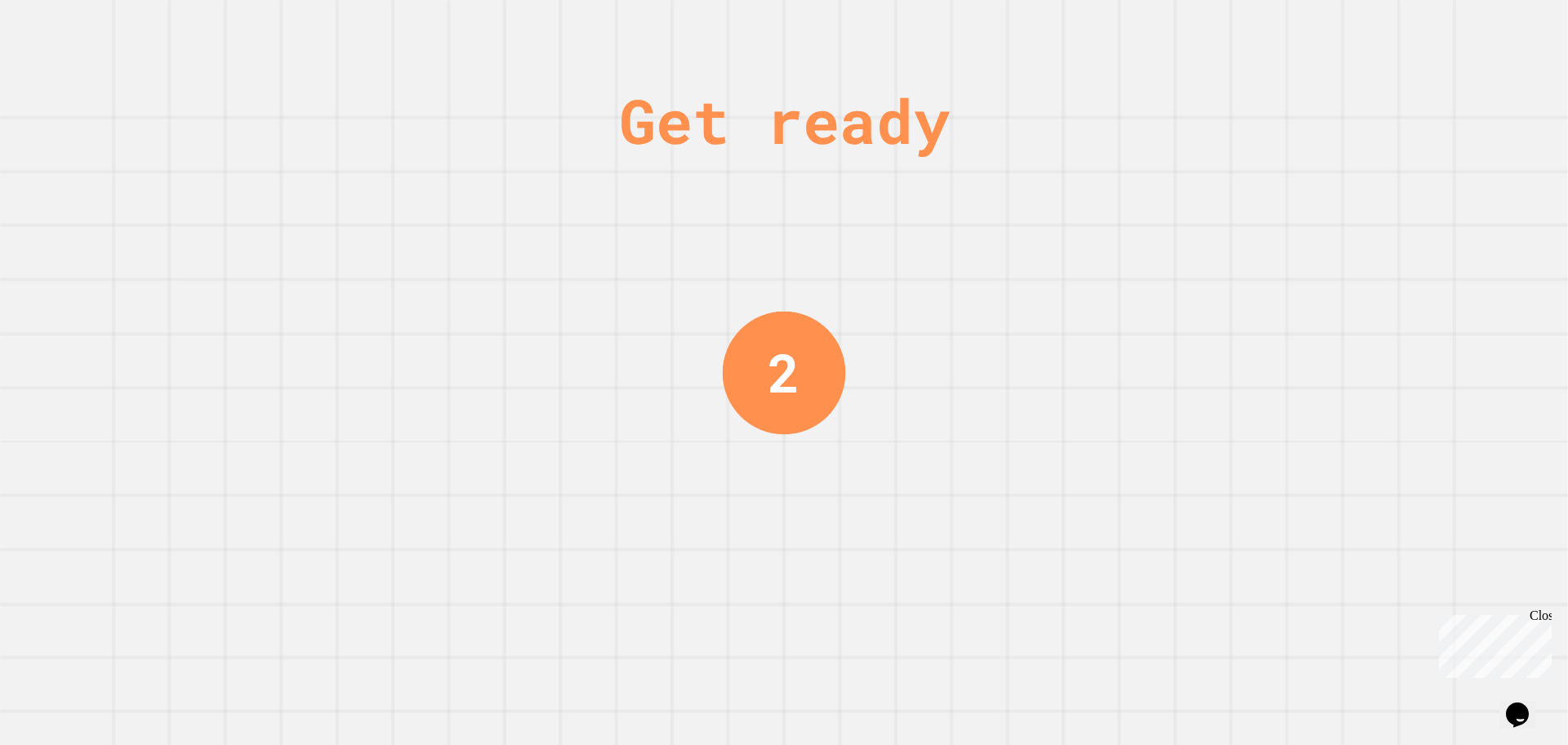
click at [871, 94] on div "Get ready" at bounding box center [784, 121] width 331 height 92
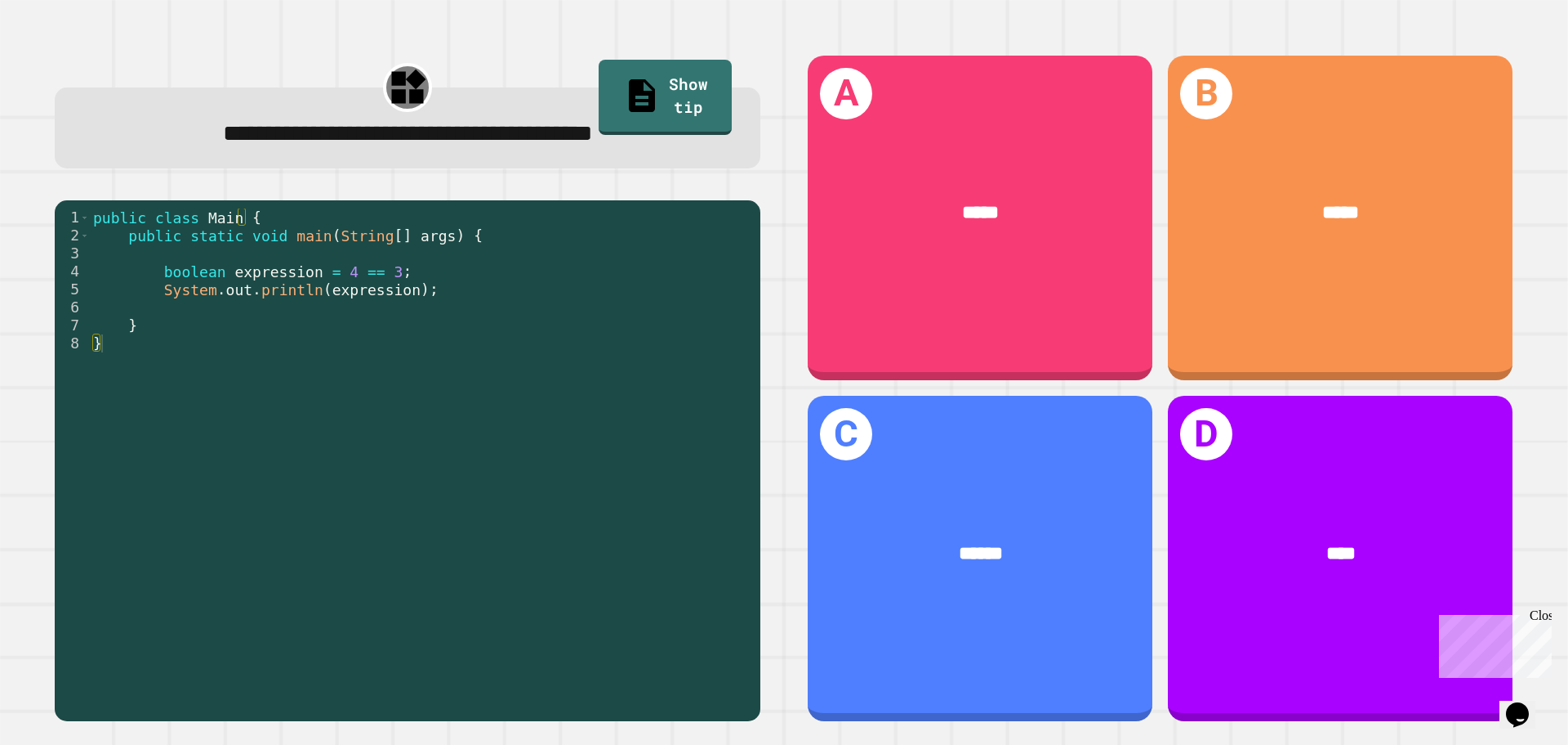
click at [549, 269] on div "public class Main { public static void main ( String [ ] args ) { boolean expre…" at bounding box center [420, 460] width 662 height 504
click at [524, 316] on div "public class Main { public static void main ( String [ ] args ) { boolean expre…" at bounding box center [420, 460] width 662 height 504
click at [470, 296] on div "public class Main { public static void main ( String [ ] args ) { boolean expre…" at bounding box center [420, 460] width 662 height 504
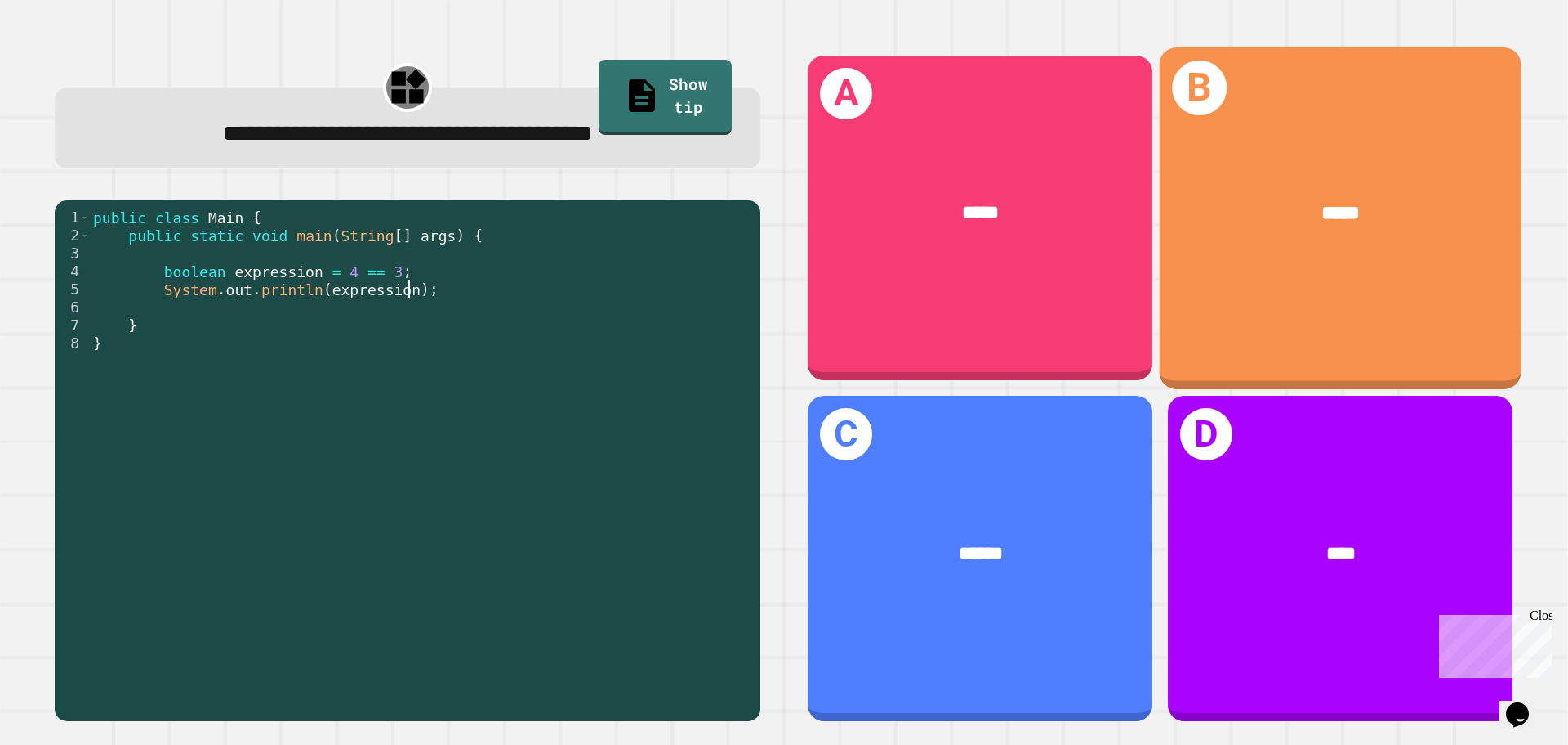
click at [1282, 278] on div "B *****" at bounding box center [1341, 217] width 362 height 341
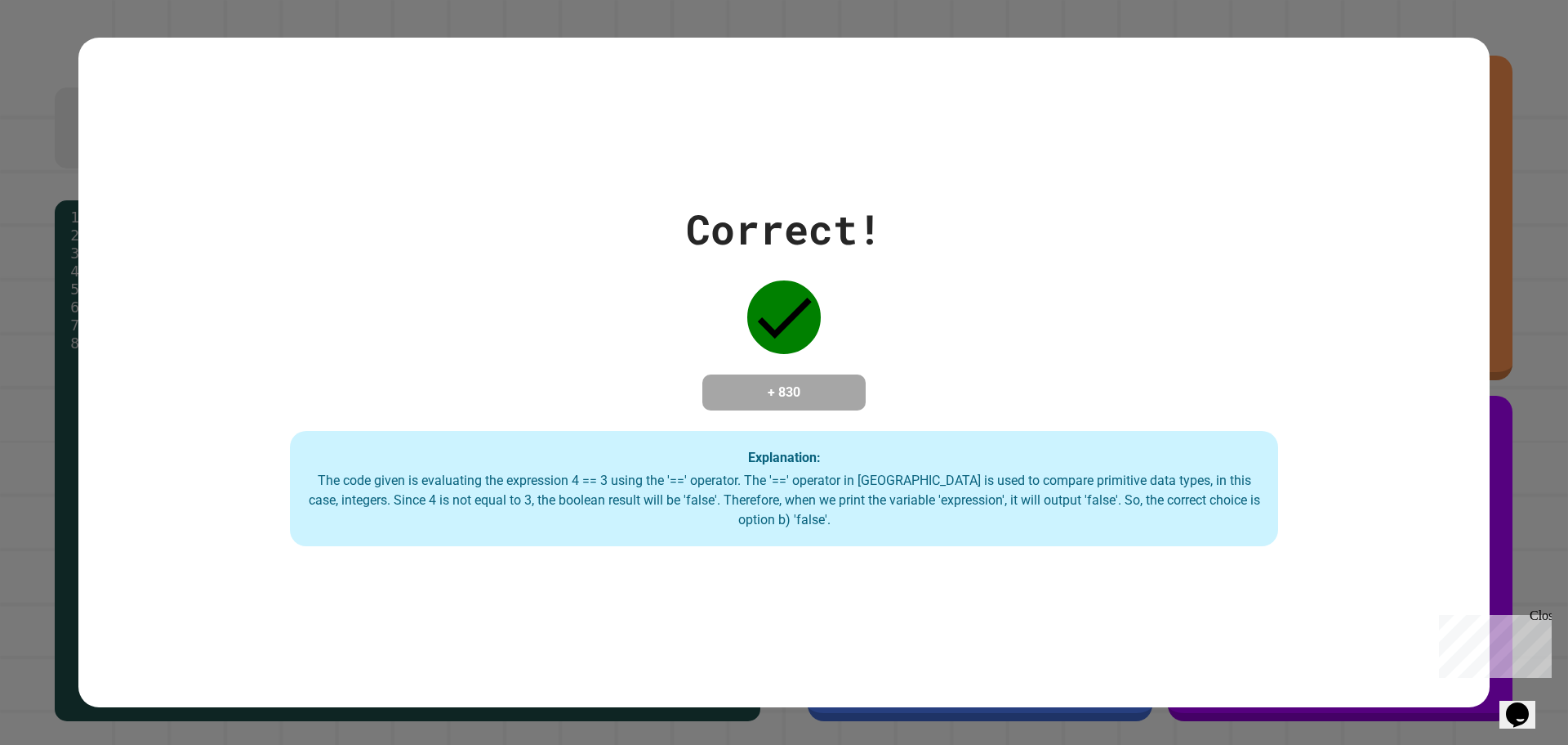
click at [970, 216] on div "Correct! + 830 Explanation: The code given is evaluating the expression 4 == 3 …" at bounding box center [784, 372] width 1411 height 349
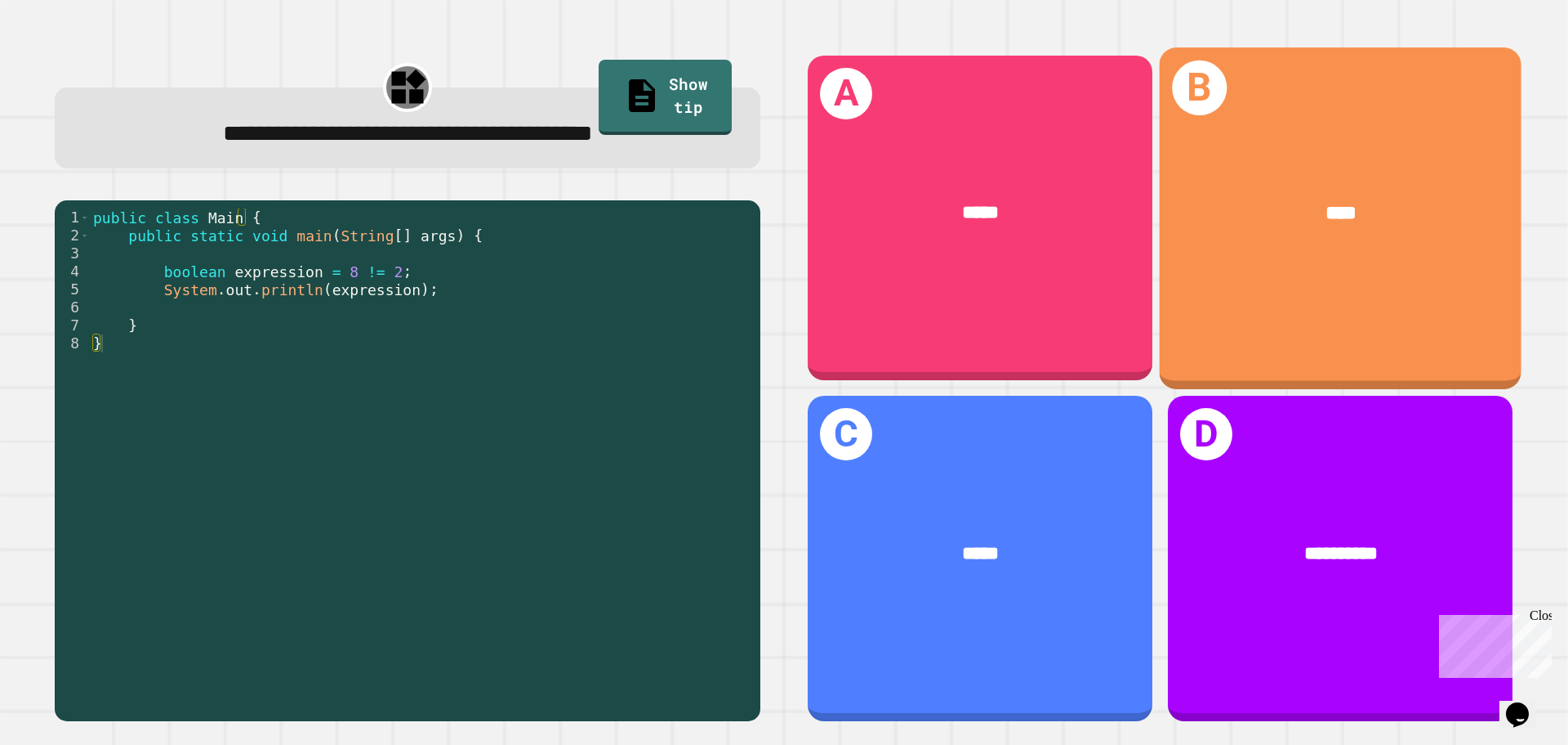
click at [1258, 311] on div "B ****" at bounding box center [1341, 217] width 362 height 341
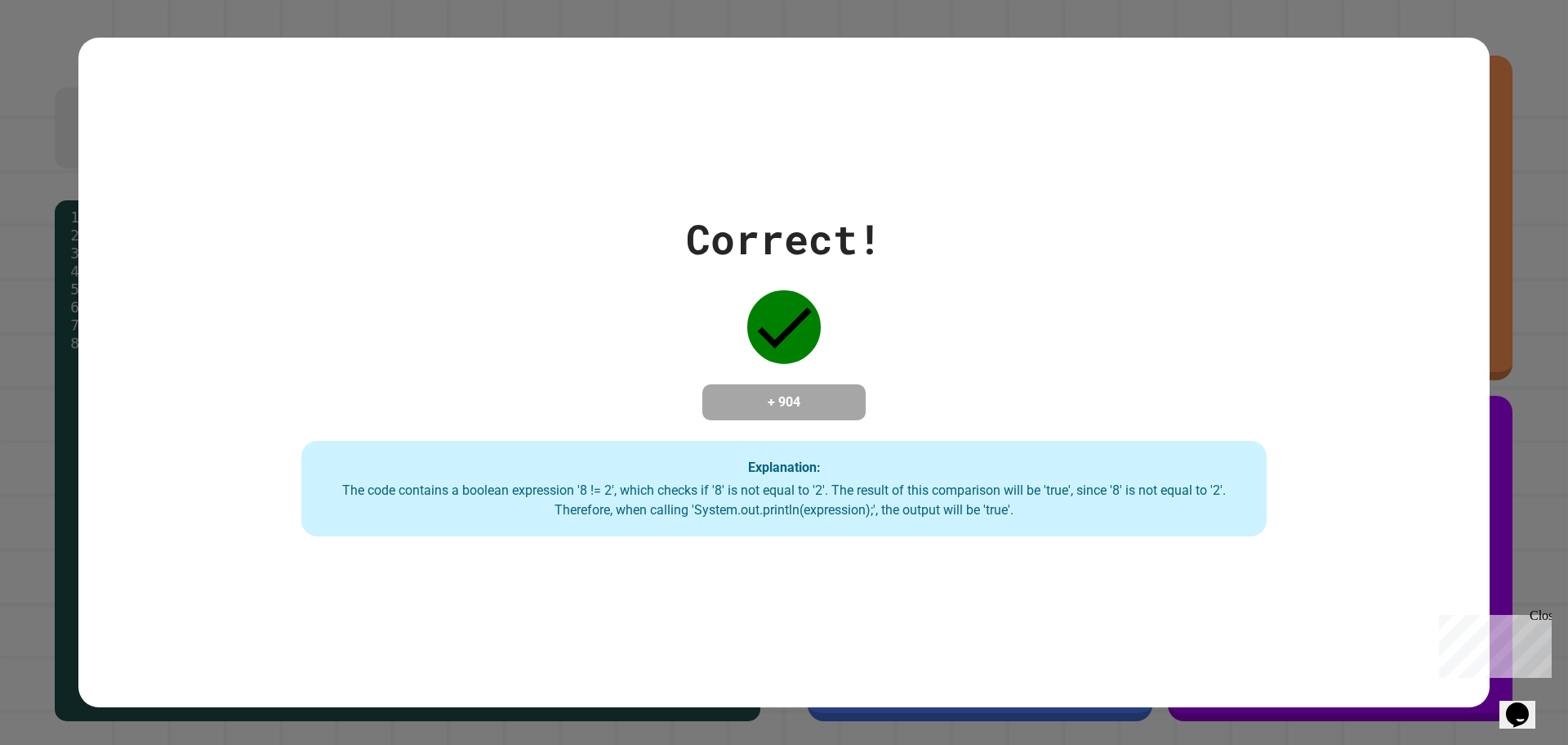
click at [862, 372] on div "Correct! + 904 Explanation: The code contains a boolean expression '8 != 2', wh…" at bounding box center [784, 372] width 1379 height 328
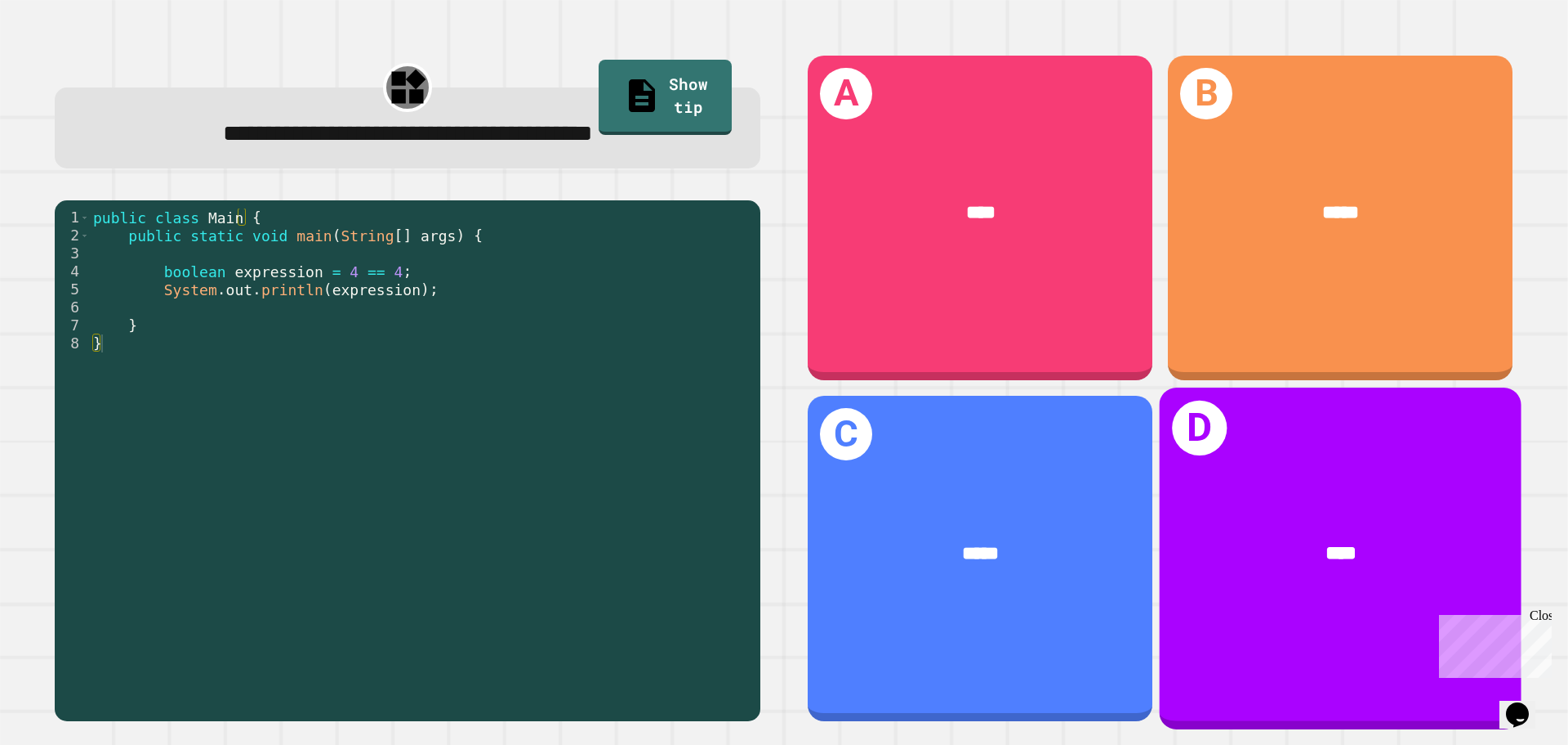
click at [1245, 575] on div "****" at bounding box center [1341, 553] width 362 height 109
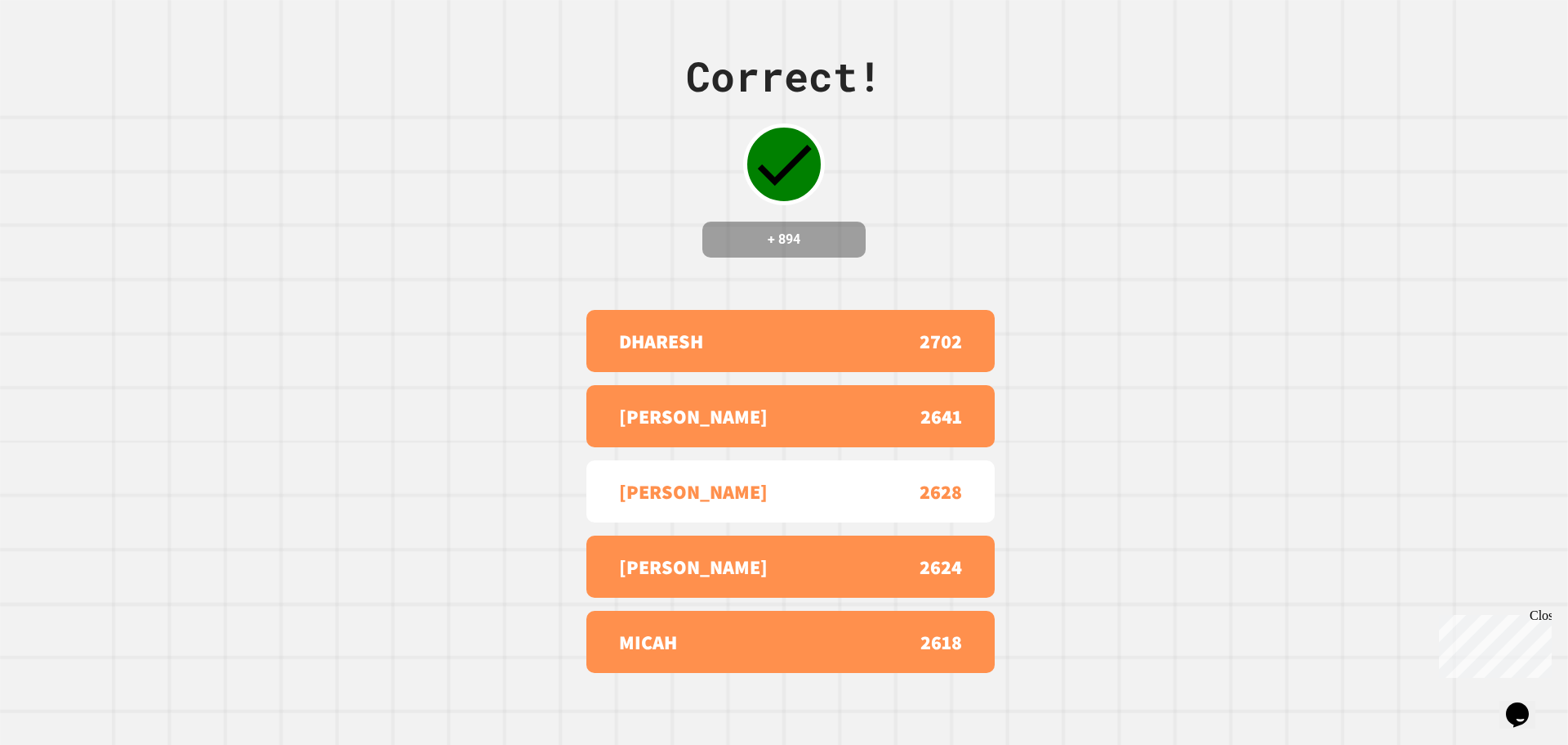
click at [366, 35] on div "Correct! + 894 DHARESH 2702 [PERSON_NAME] 2641 [PERSON_NAME] 2628 [PERSON_NAME]…" at bounding box center [784, 372] width 1568 height 745
click at [599, 310] on div "DHARESH 2702" at bounding box center [791, 341] width 409 height 62
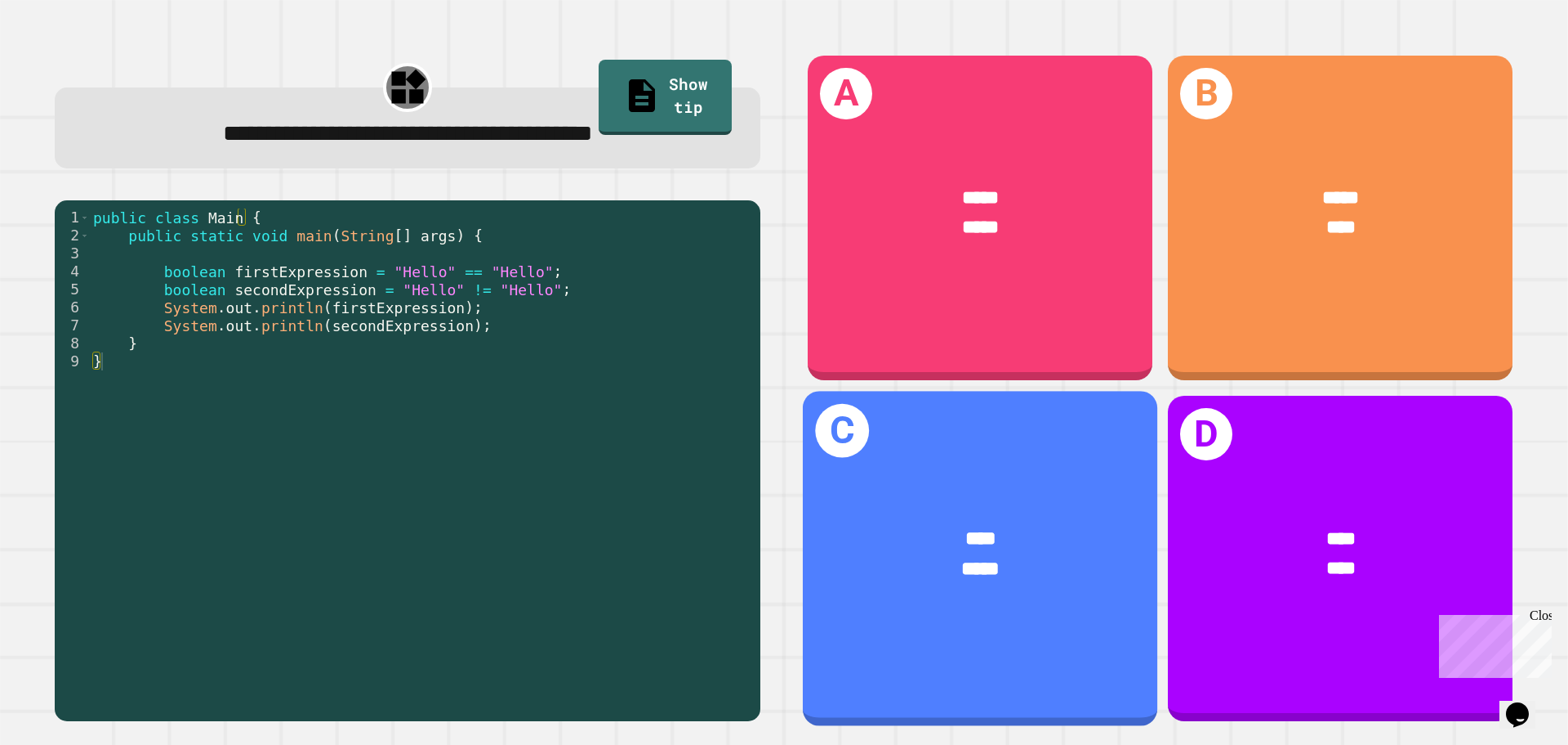
click at [860, 444] on div "C **** *****" at bounding box center [980, 558] width 355 height 334
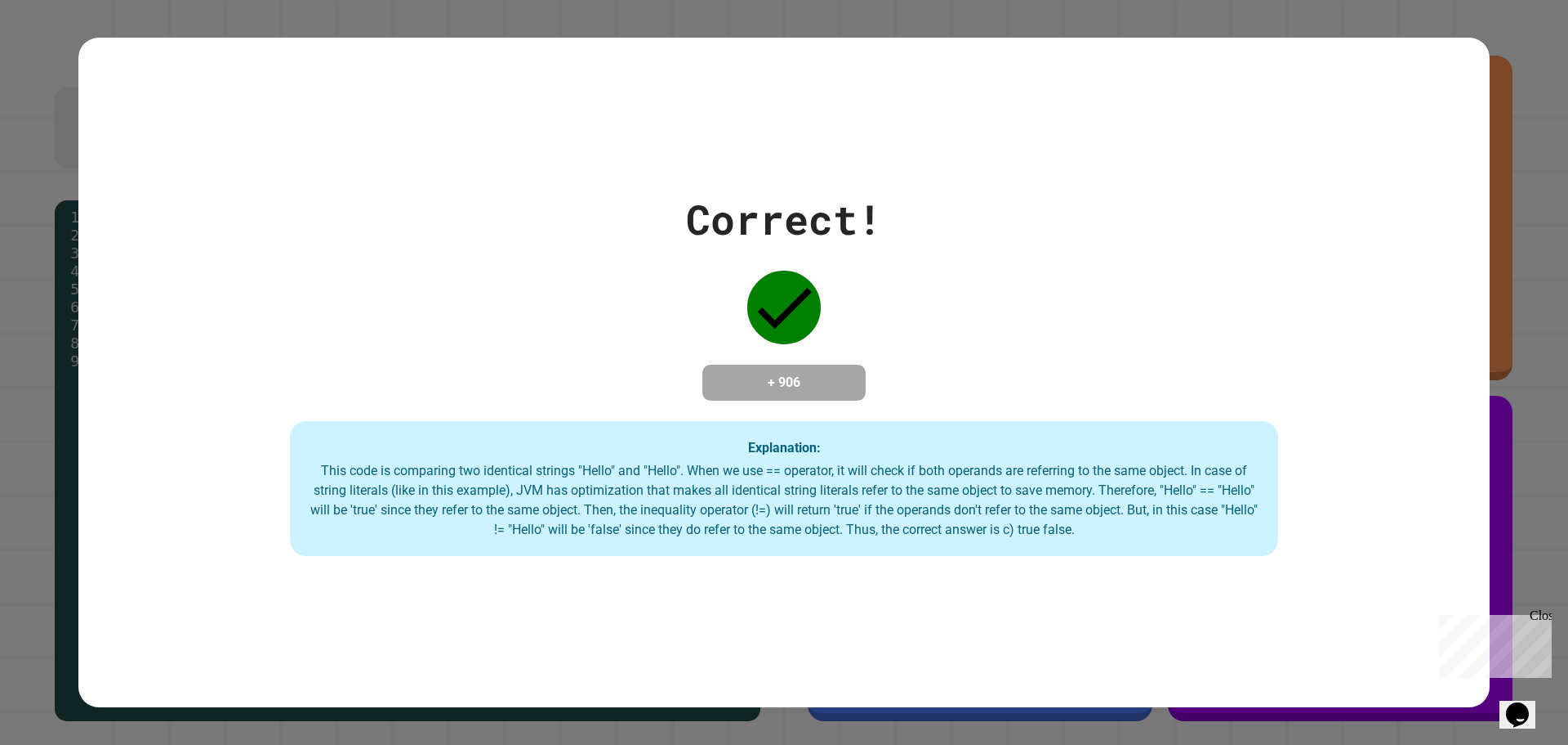
click at [749, 283] on icon at bounding box center [784, 307] width 74 height 74
click at [559, 216] on div "Correct! + 906 Explanation: This code is comparing two identical strings "Hello…" at bounding box center [784, 372] width 1411 height 368
click at [324, 204] on div "Correct! + 906 Explanation: This code is comparing two identical strings "Hello…" at bounding box center [784, 372] width 1411 height 368
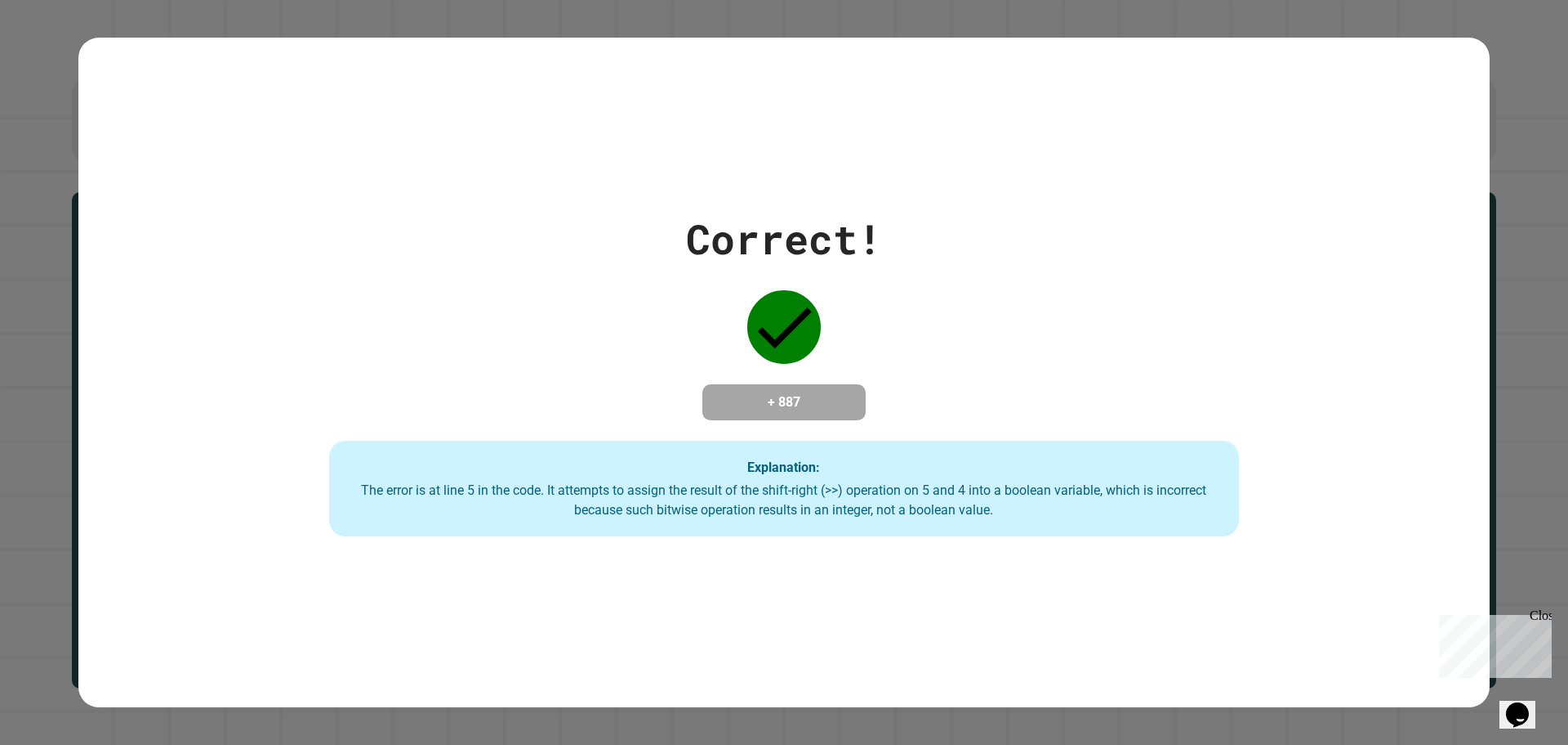
click at [659, 270] on div "Correct! + 887 Explanation: The error is at line 5 in the code. It attempts to …" at bounding box center [784, 372] width 1300 height 328
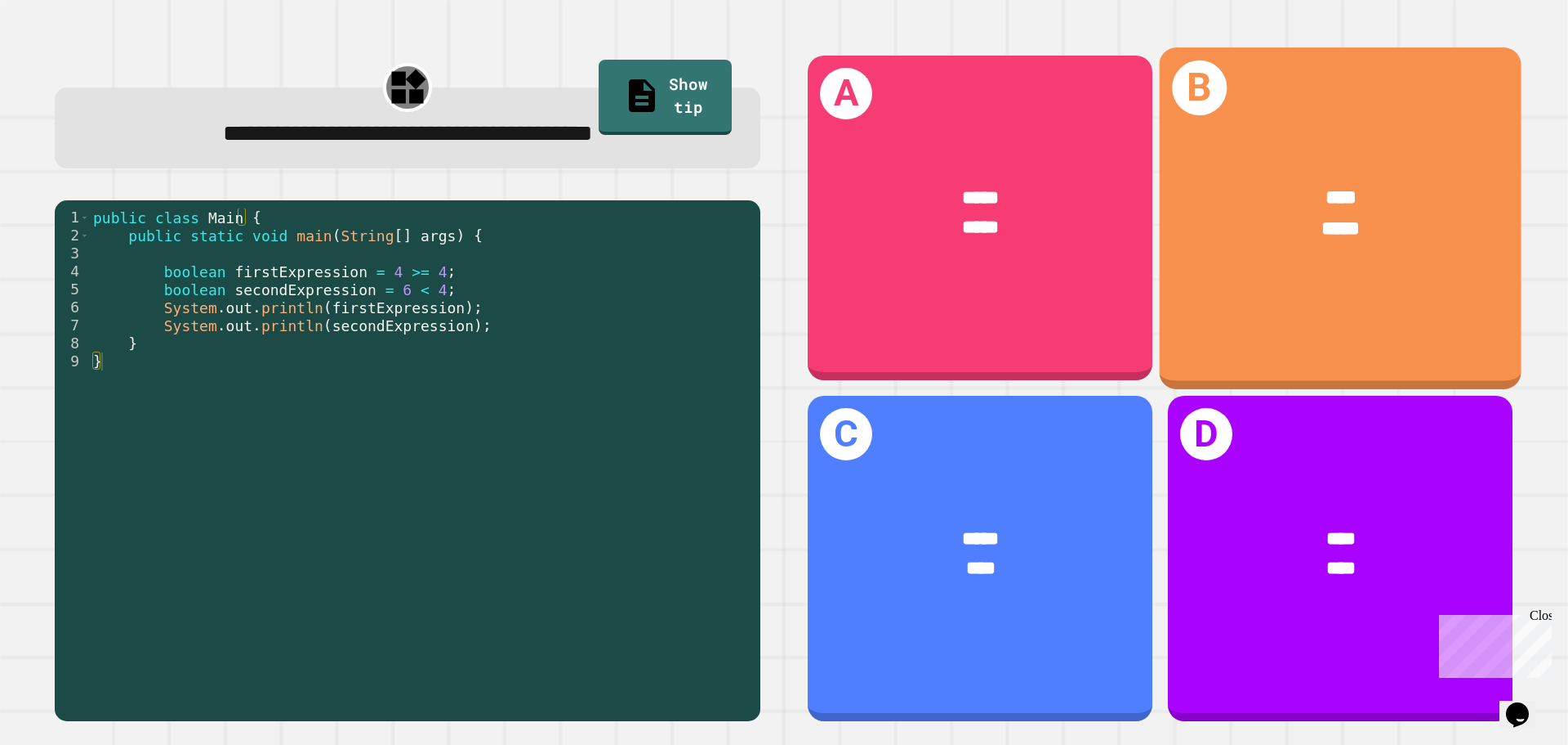
click at [1288, 280] on div "B **** *****" at bounding box center [1341, 217] width 362 height 341
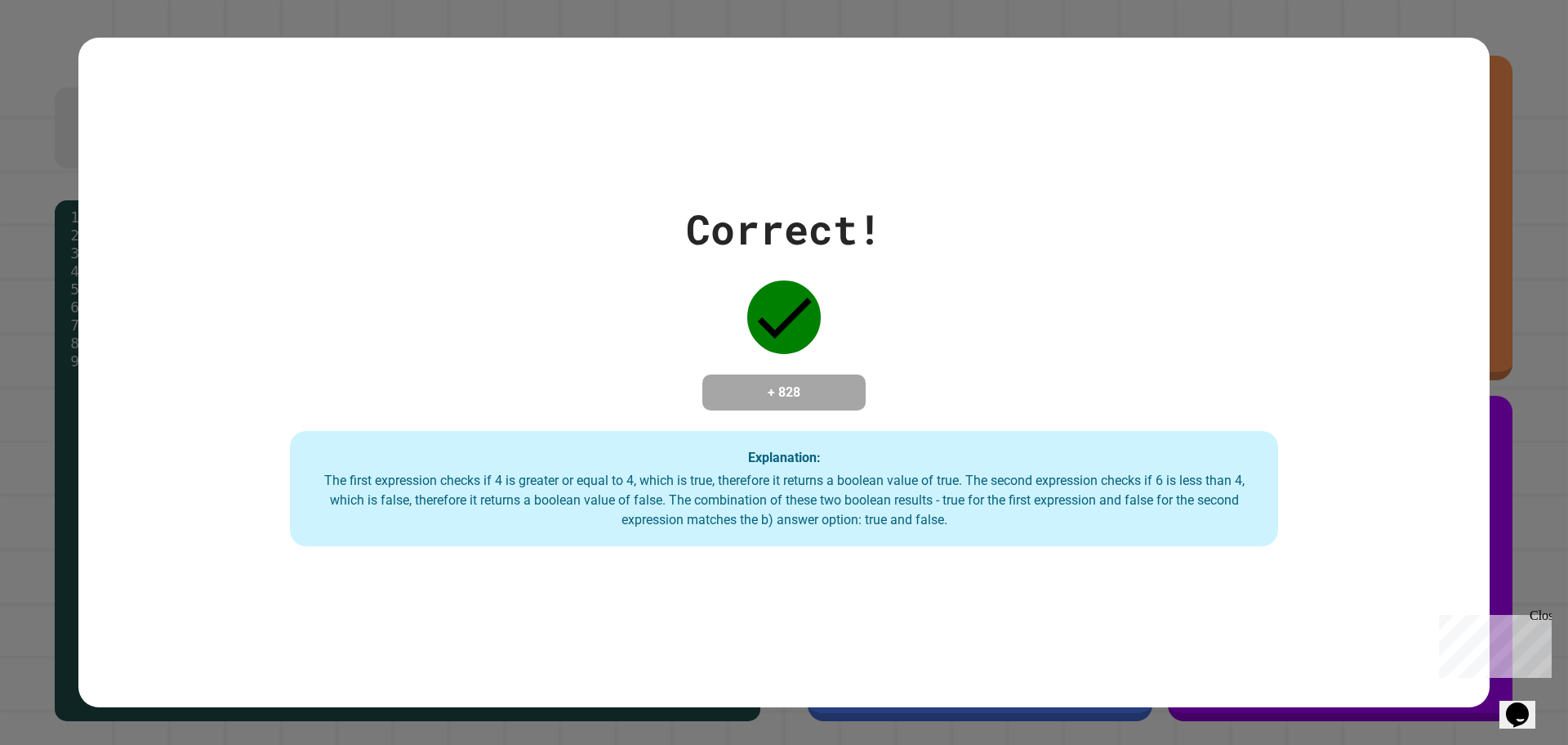
click at [1093, 302] on div "Correct! + 828 Explanation: The first expression checks if 4 is greater or equa…" at bounding box center [784, 372] width 1411 height 349
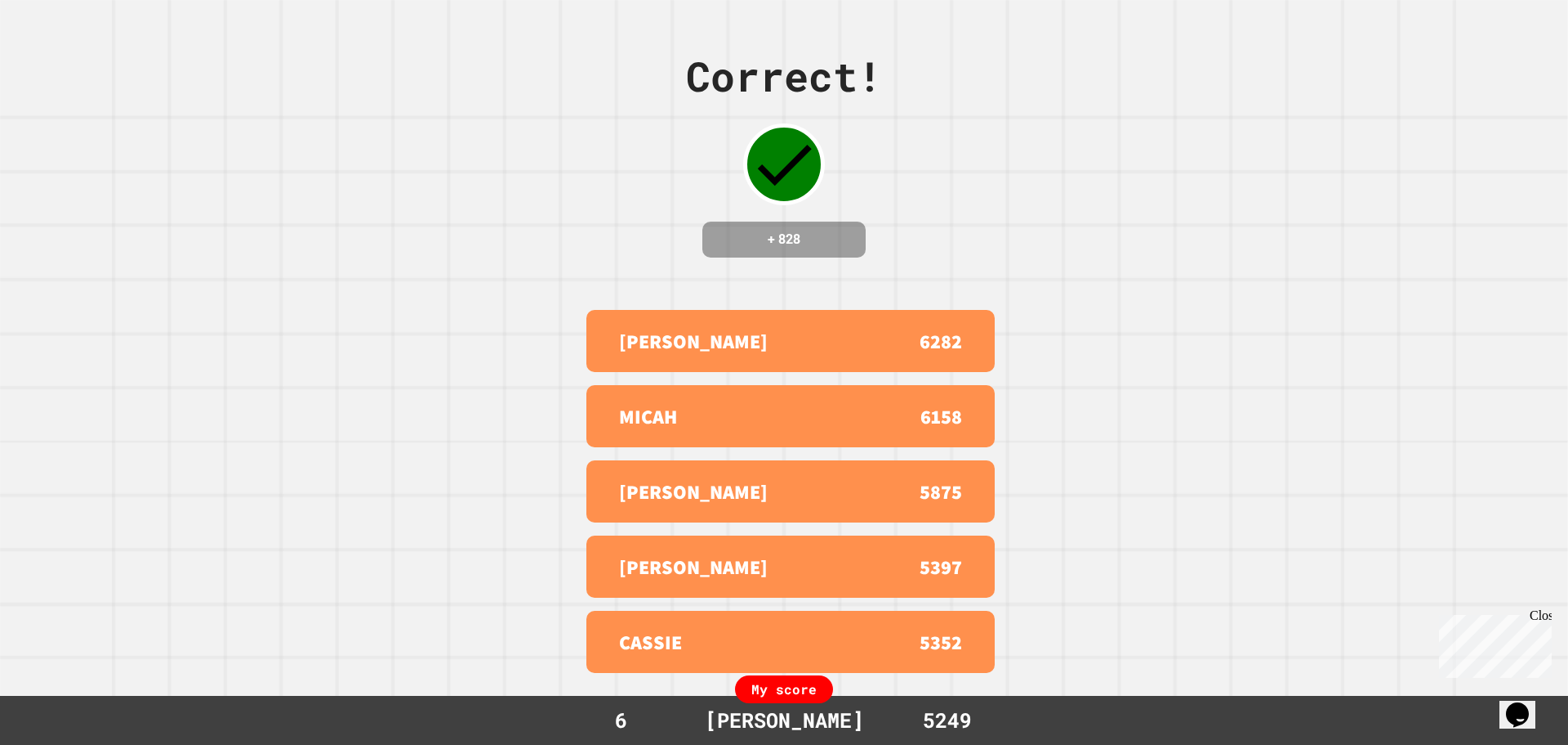
click at [380, 208] on div "Correct! + 828 [PERSON_NAME] 6282 [PERSON_NAME] 6158 [PERSON_NAME] 5875 [PERSON…" at bounding box center [784, 372] width 1568 height 745
click at [380, 213] on div "Correct! + 828 [PERSON_NAME] 6282 [PERSON_NAME] 6158 [PERSON_NAME] 5875 [PERSON…" at bounding box center [784, 372] width 1568 height 745
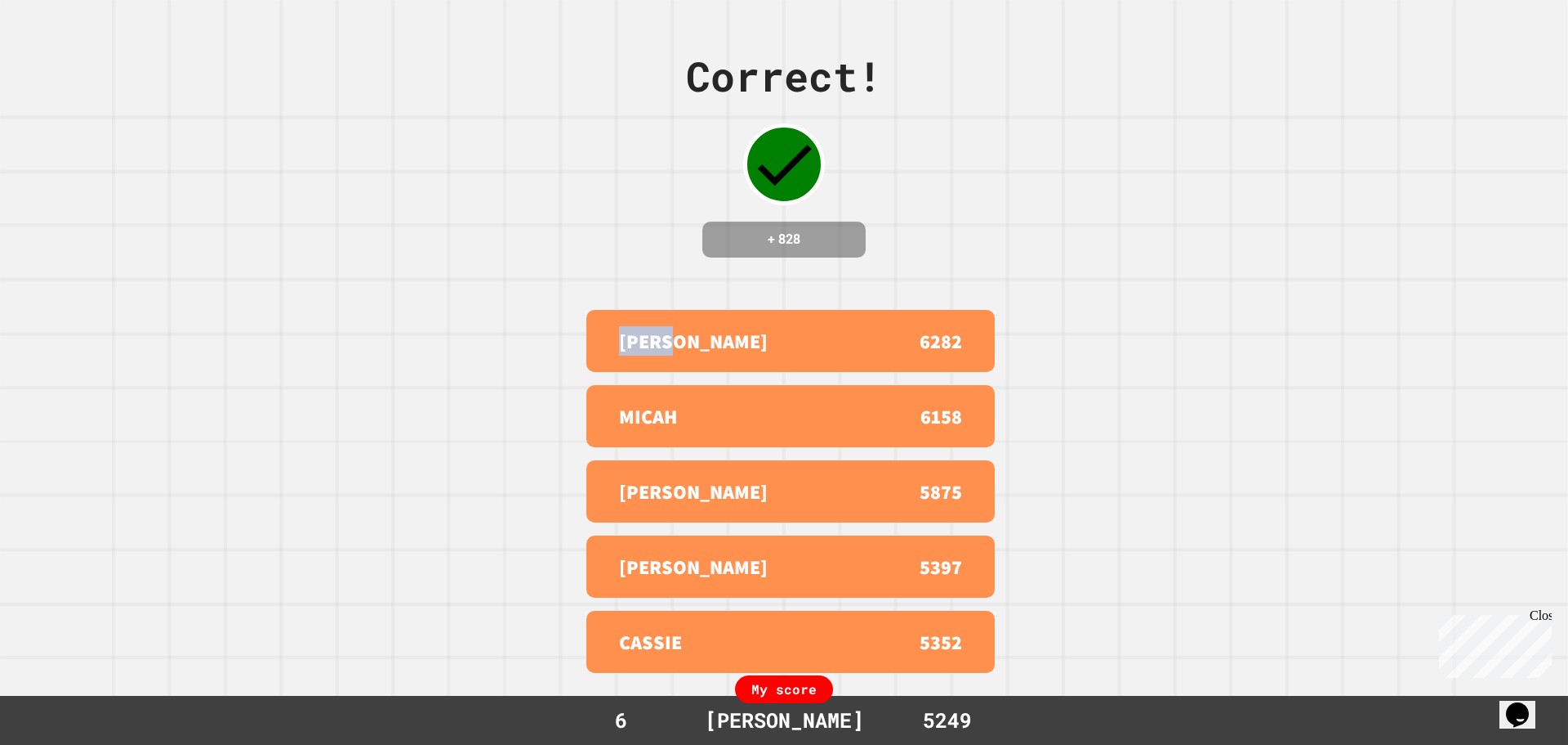
click at [380, 213] on div "Correct! + 828 [PERSON_NAME] 6282 [PERSON_NAME] 6158 [PERSON_NAME] 5875 [PERSON…" at bounding box center [784, 372] width 1568 height 745
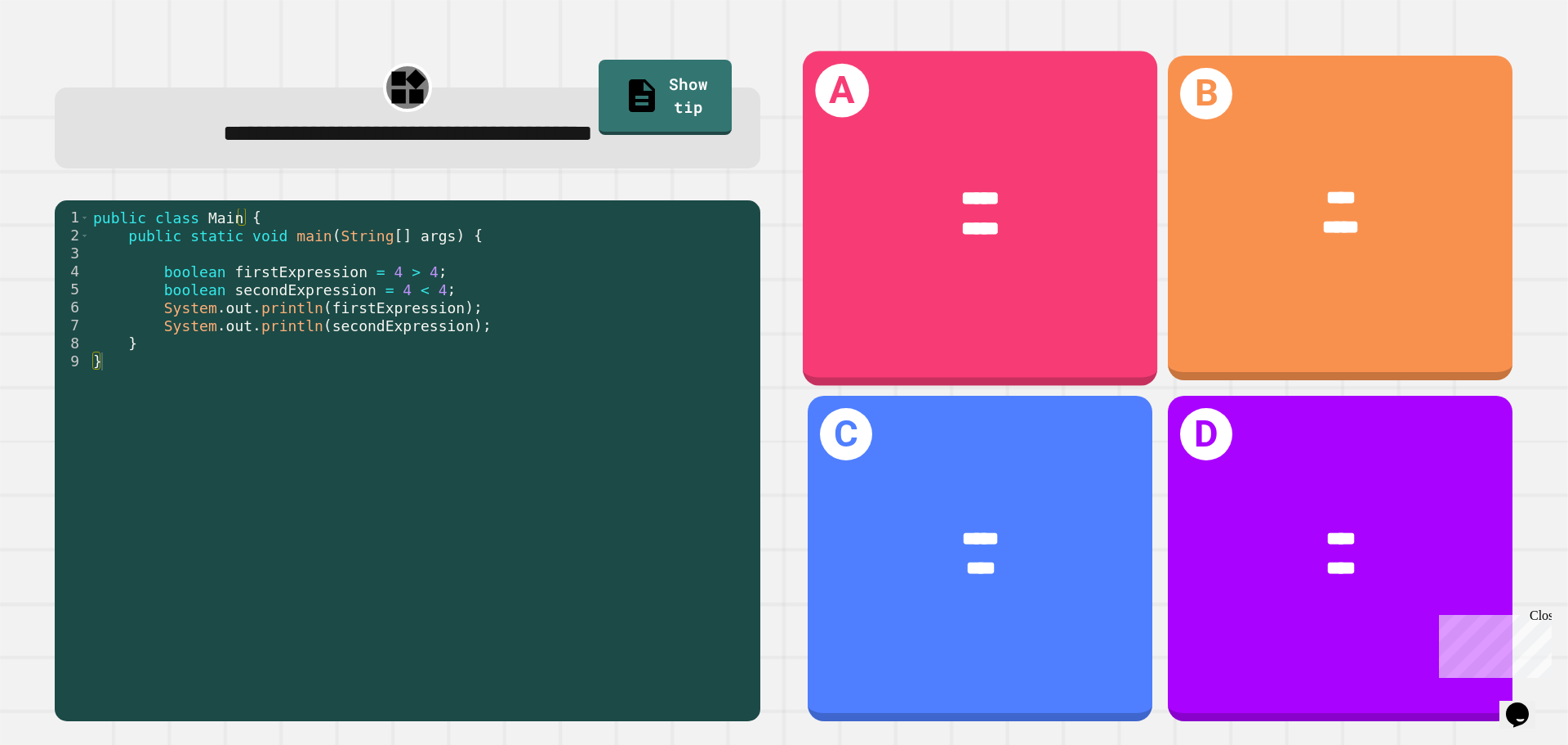
click at [968, 224] on span "*****" at bounding box center [981, 227] width 37 height 20
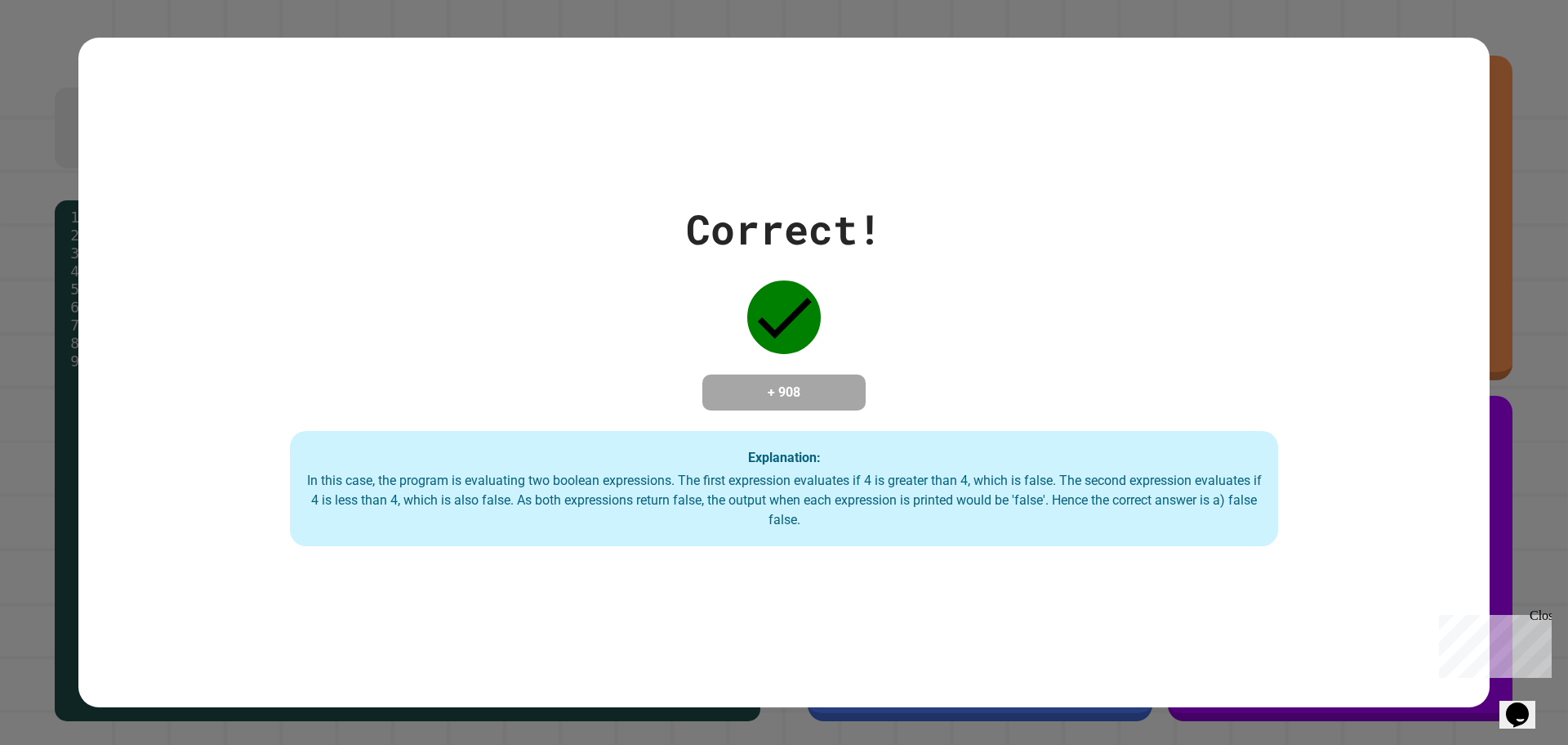
click at [901, 247] on div "Correct! + 908 Explanation: In this case, the program is evaluating two boolean…" at bounding box center [784, 372] width 1411 height 349
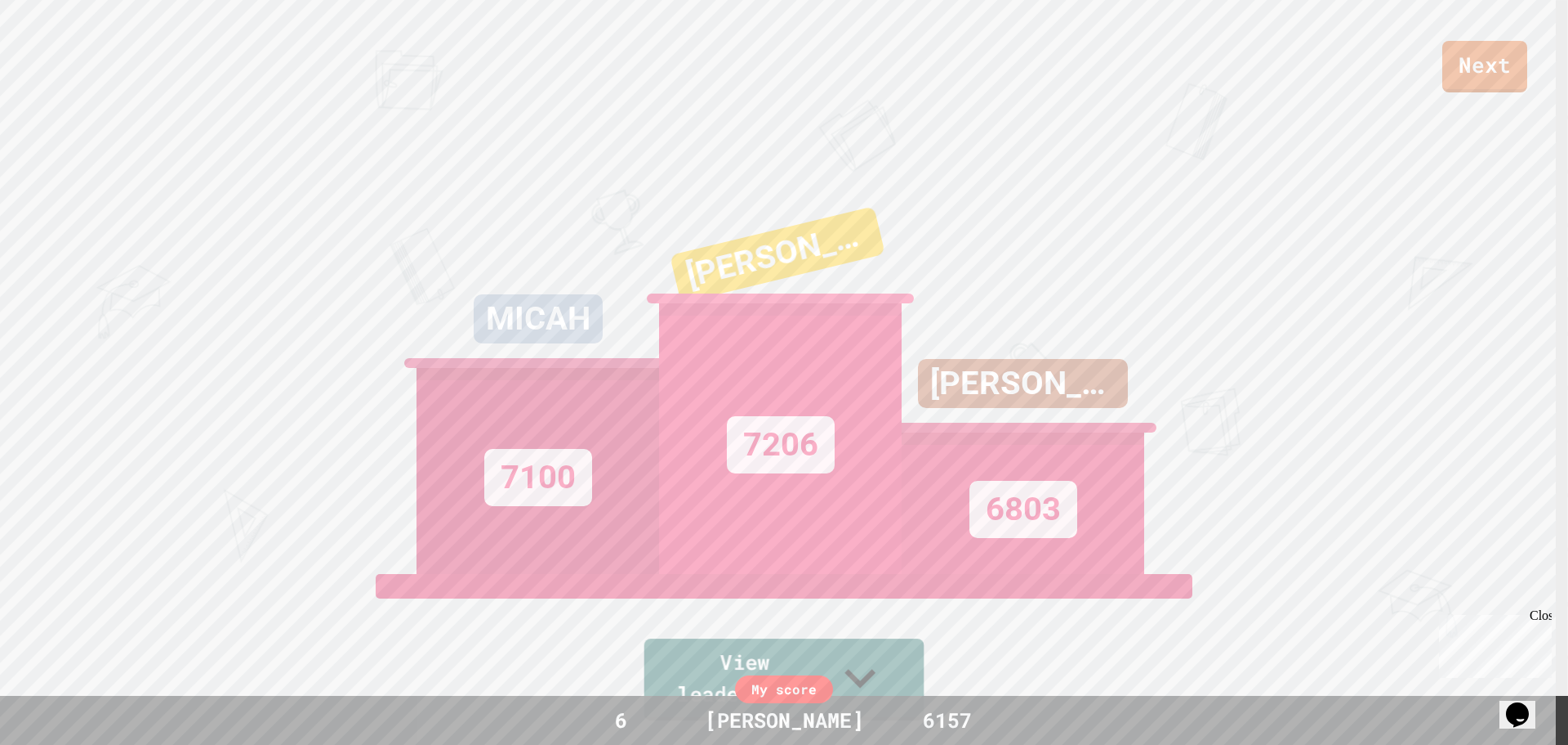
click at [886, 705] on div "6157" at bounding box center [948, 719] width 122 height 31
click at [886, 706] on div "6157" at bounding box center [948, 719] width 122 height 31
click at [1151, 475] on div "Next MICAH 7100 [PERSON_NAME] 7206 [PERSON_NAME] 6803 View leaderboard" at bounding box center [784, 372] width 1568 height 745
click at [1026, 225] on div "[PERSON_NAME] 6803" at bounding box center [1023, 369] width 243 height 409
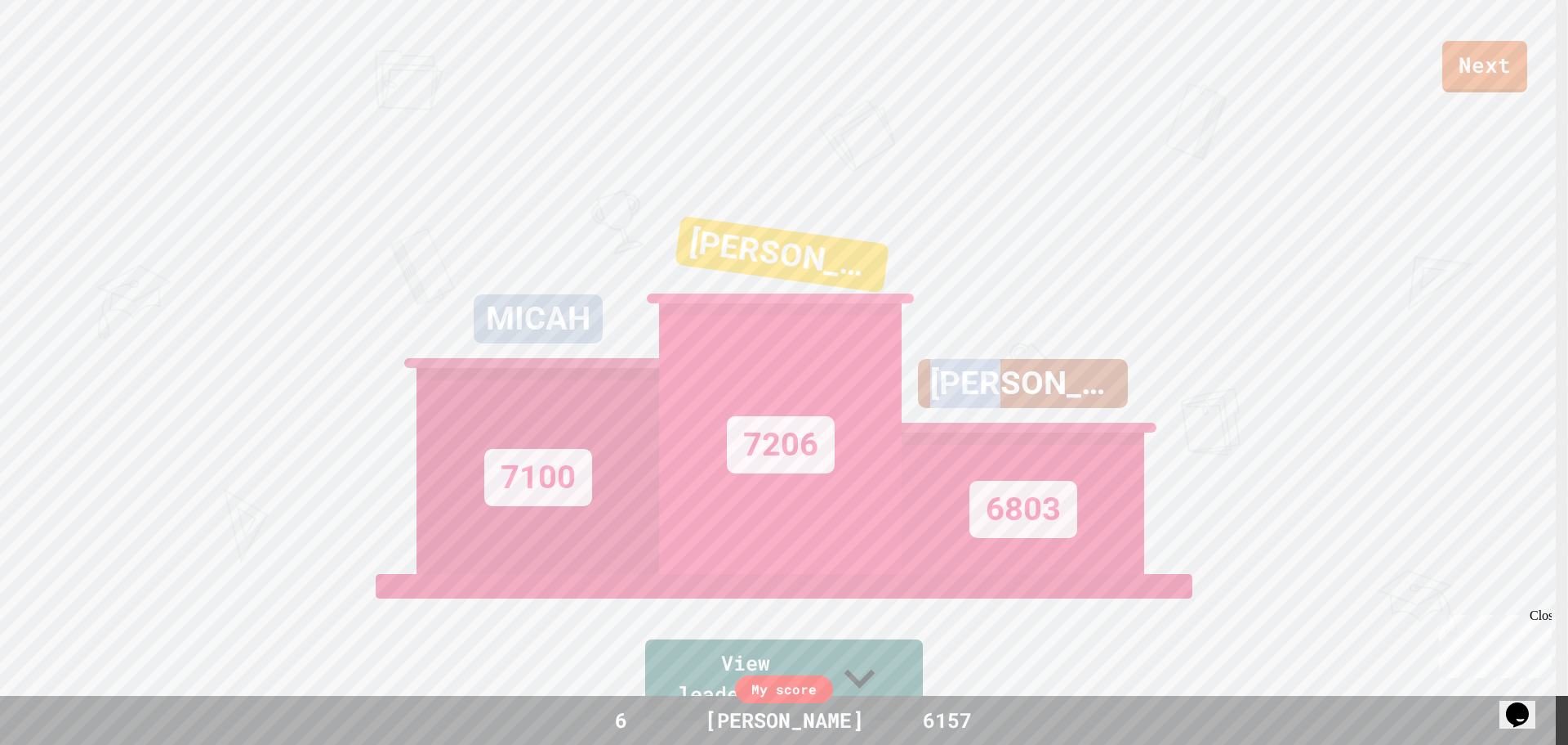
click at [1026, 225] on div "[PERSON_NAME] 6803" at bounding box center [1023, 369] width 243 height 409
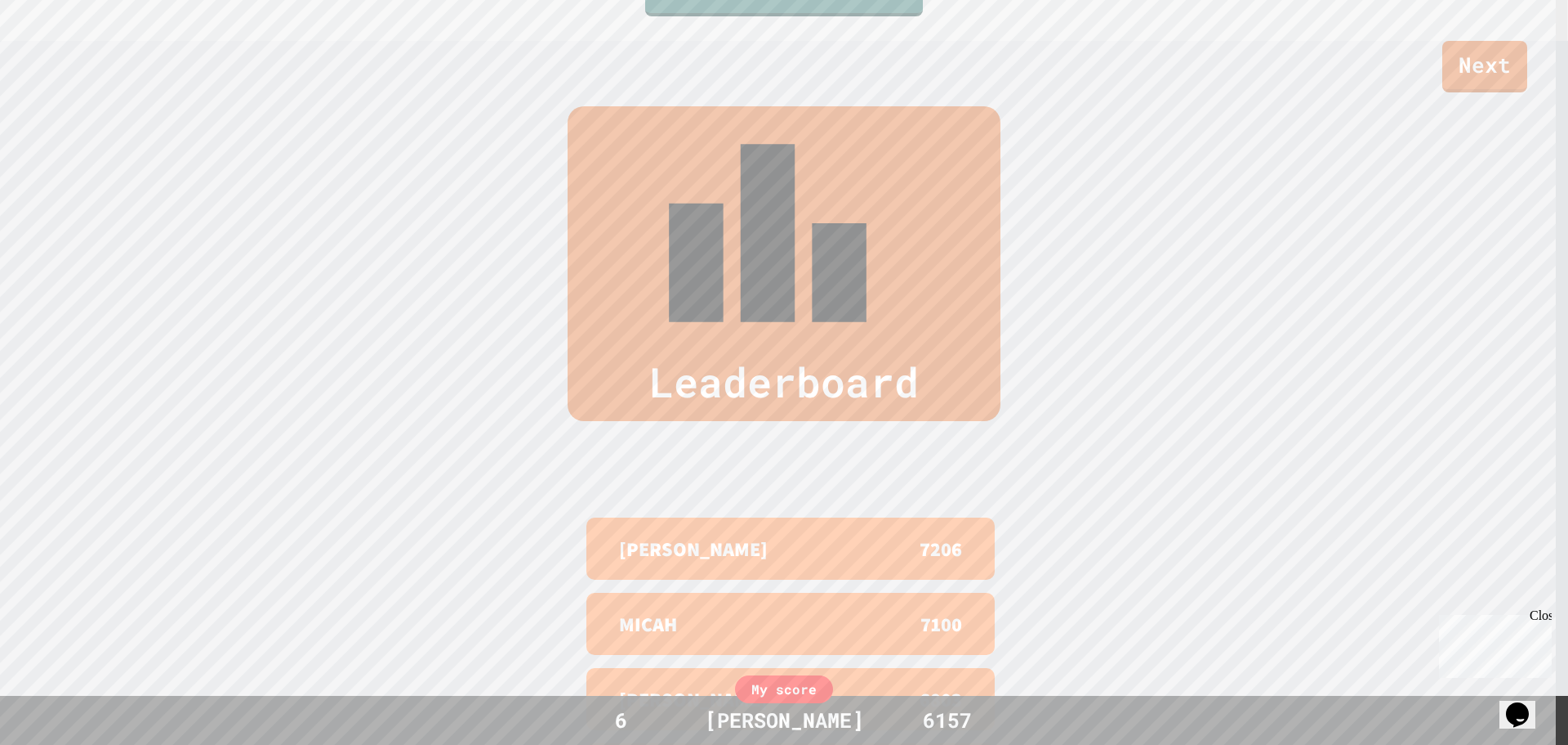
scroll to position [751, 0]
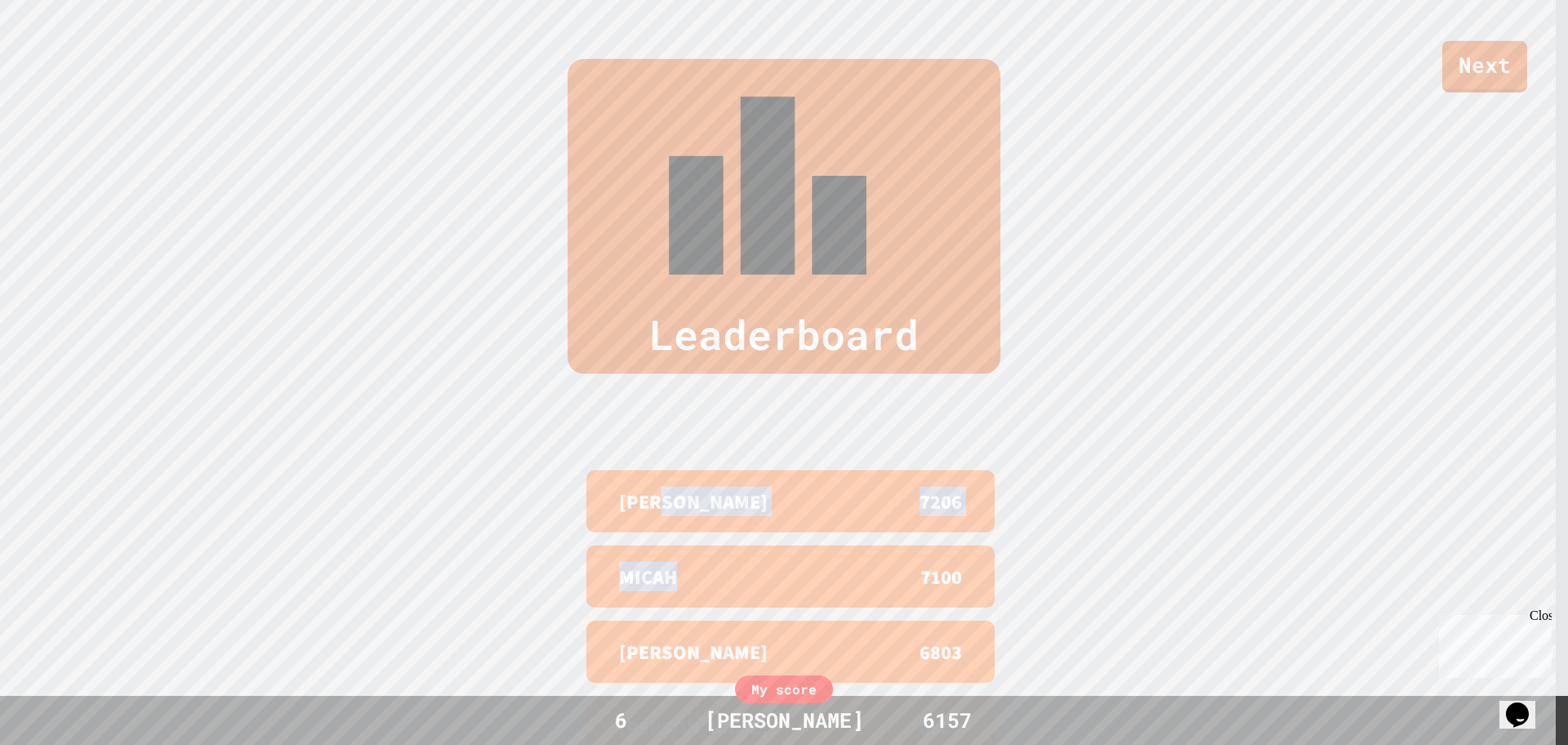
drag, startPoint x: 660, startPoint y: 331, endPoint x: 685, endPoint y: 406, distance: 79.1
click at [672, 464] on div "[PERSON_NAME] 7206 [PERSON_NAME] 7100 [PERSON_NAME] 6803 [PERSON_NAME] 6327 [PE…" at bounding box center [784, 652] width 409 height 376
click at [684, 637] on div "[PERSON_NAME]" at bounding box center [706, 651] width 172 height 29
